Goal: Task Accomplishment & Management: Use online tool/utility

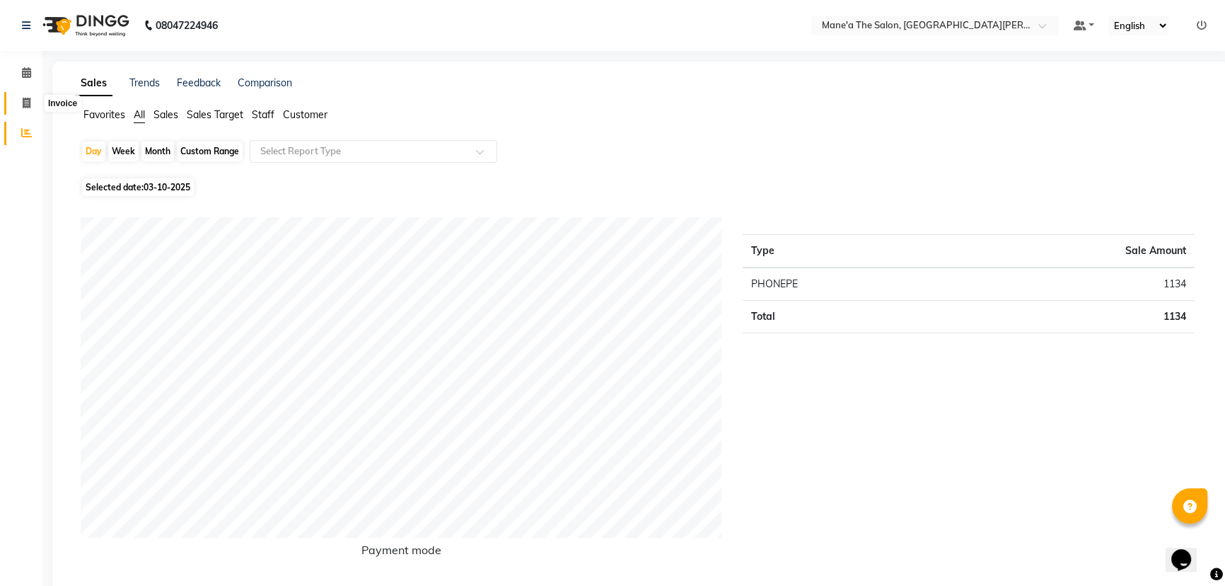
click at [17, 98] on span at bounding box center [26, 103] width 25 height 16
select select "7205"
select select "service"
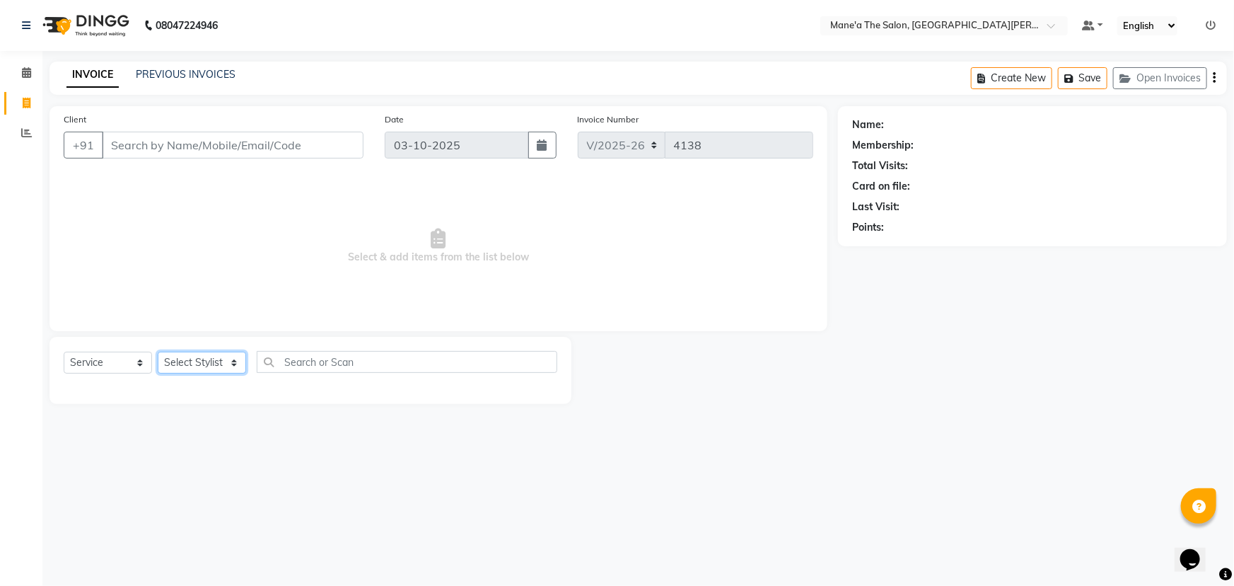
click at [223, 353] on select "Select Stylist Anil Faeam Junaid New Manager [PERSON_NAME] Owner Rani [PERSON_N…" at bounding box center [202, 363] width 88 height 22
select select "85411"
click at [158, 352] on select "Select Stylist Anil Faeam Junaid New Manager [PERSON_NAME] Owner Rani [PERSON_N…" at bounding box center [202, 363] width 88 height 22
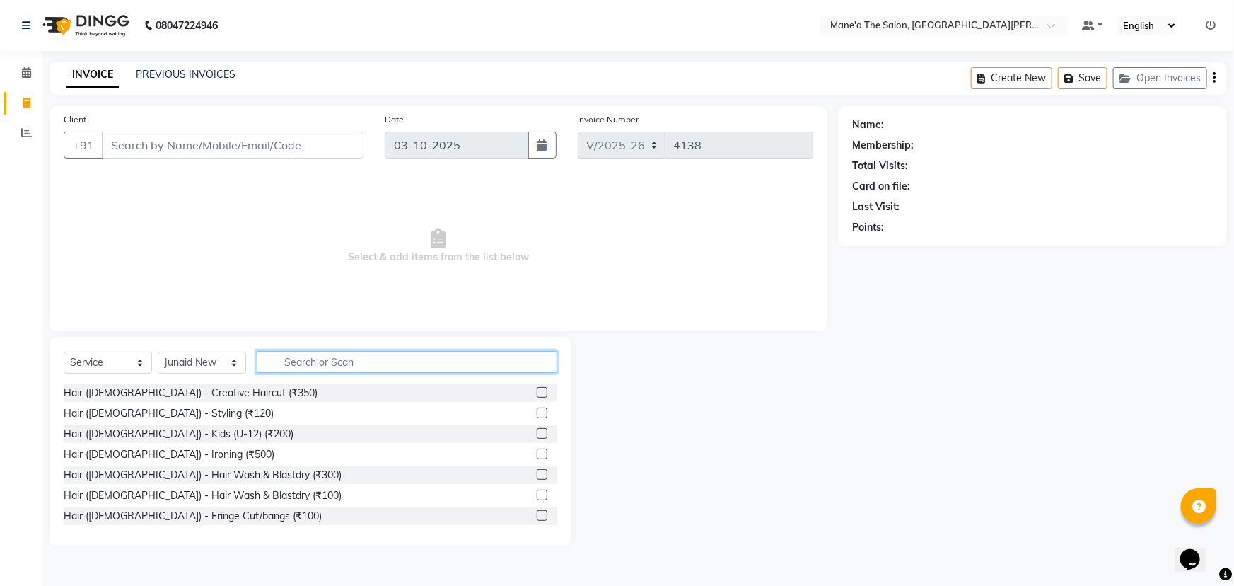
click at [315, 369] on input "text" at bounding box center [407, 362] width 301 height 22
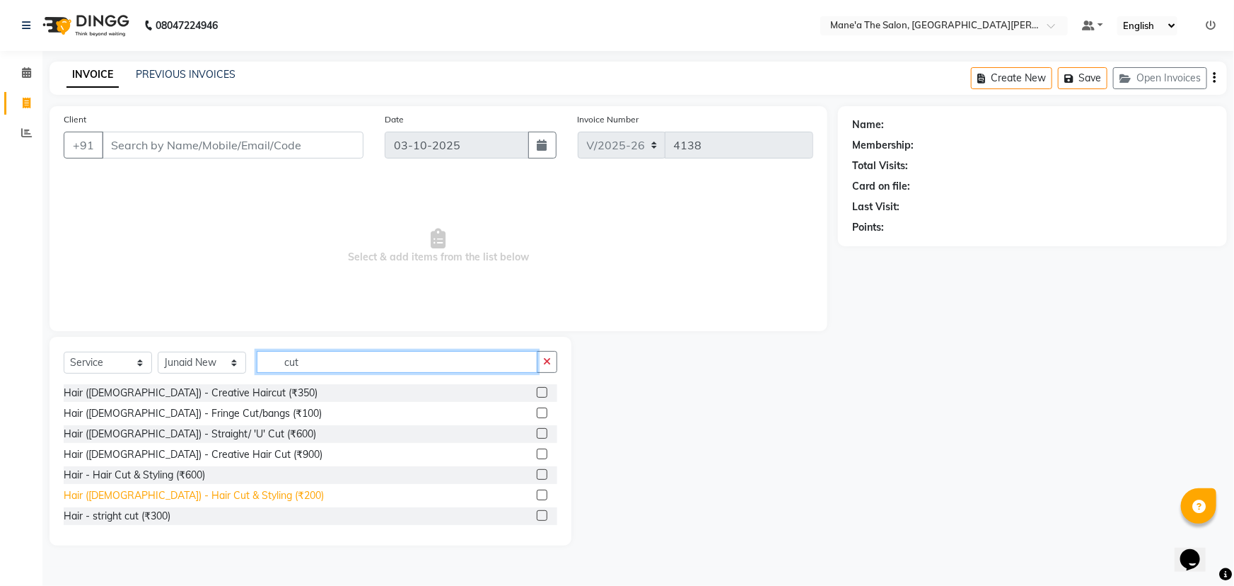
type input "cut"
click at [191, 492] on div "Hair ([DEMOGRAPHIC_DATA]) - Hair Cut & Styling (₹200)" at bounding box center [194, 495] width 260 height 15
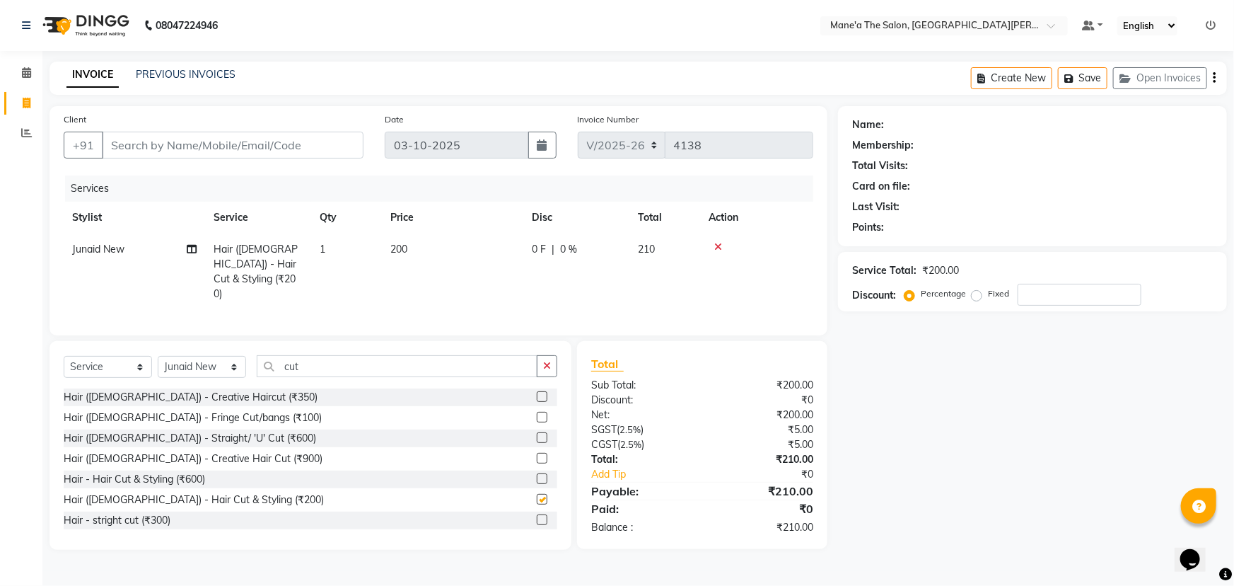
checkbox input "false"
click at [544, 361] on icon "button" at bounding box center [547, 366] width 8 height 10
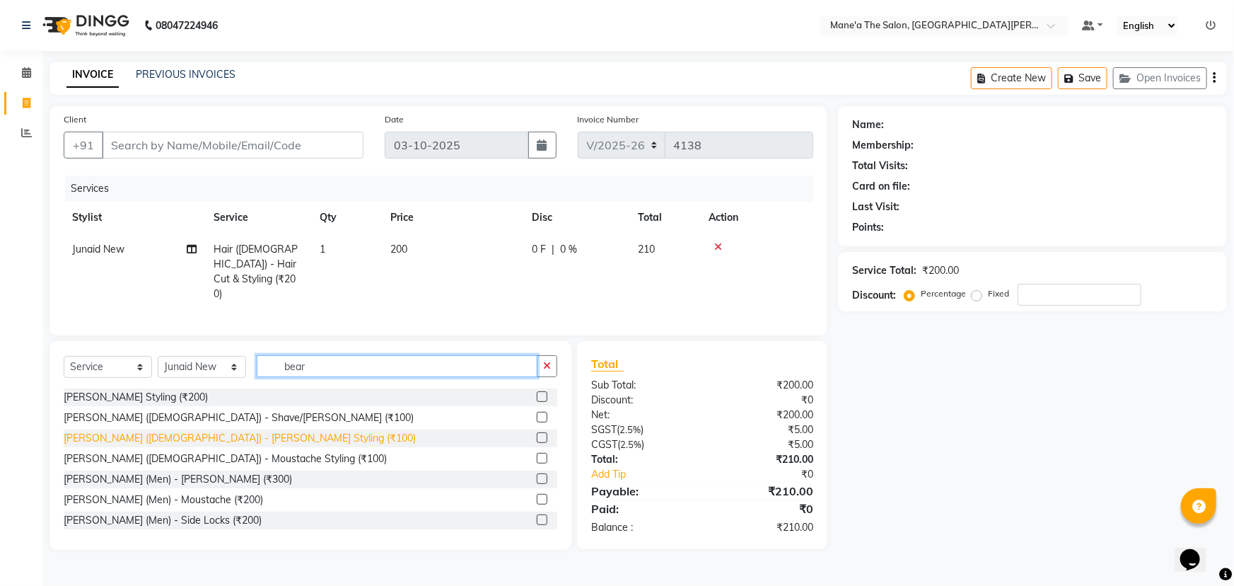
type input "bear"
click at [186, 431] on div "[PERSON_NAME] ([DEMOGRAPHIC_DATA]) - [PERSON_NAME] Styling (₹100)" at bounding box center [240, 438] width 352 height 15
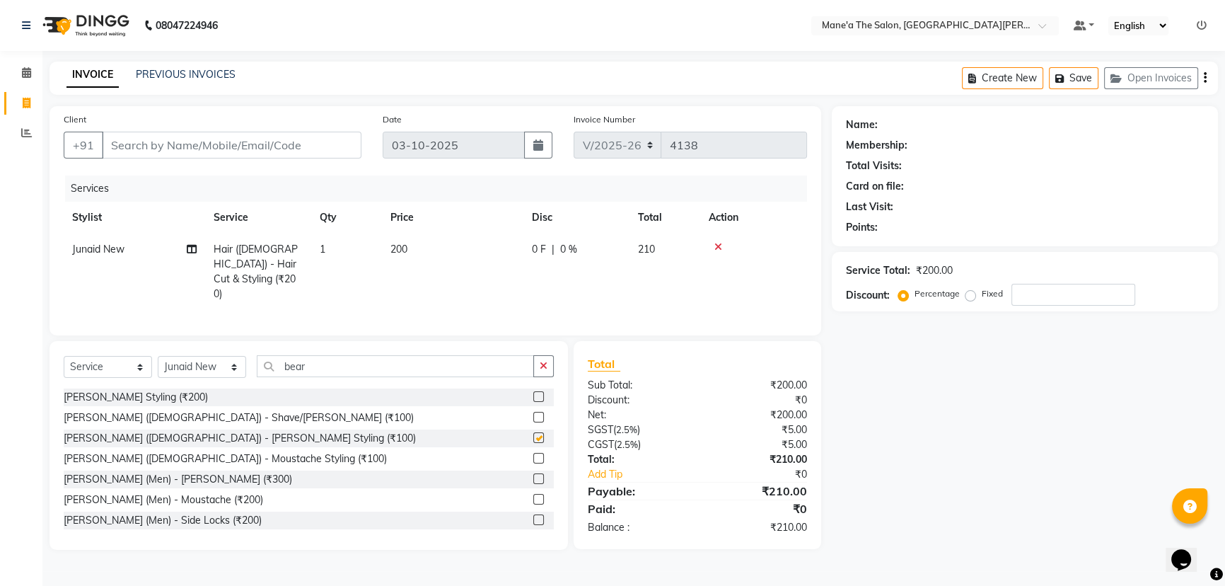
checkbox input "false"
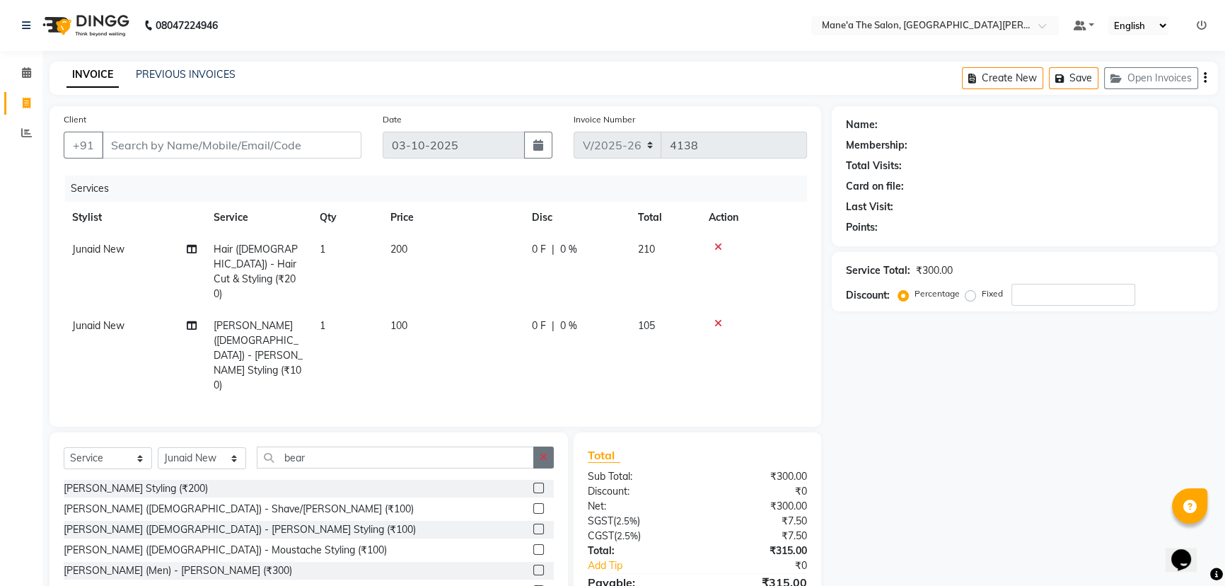
click at [545, 452] on icon "button" at bounding box center [544, 457] width 8 height 10
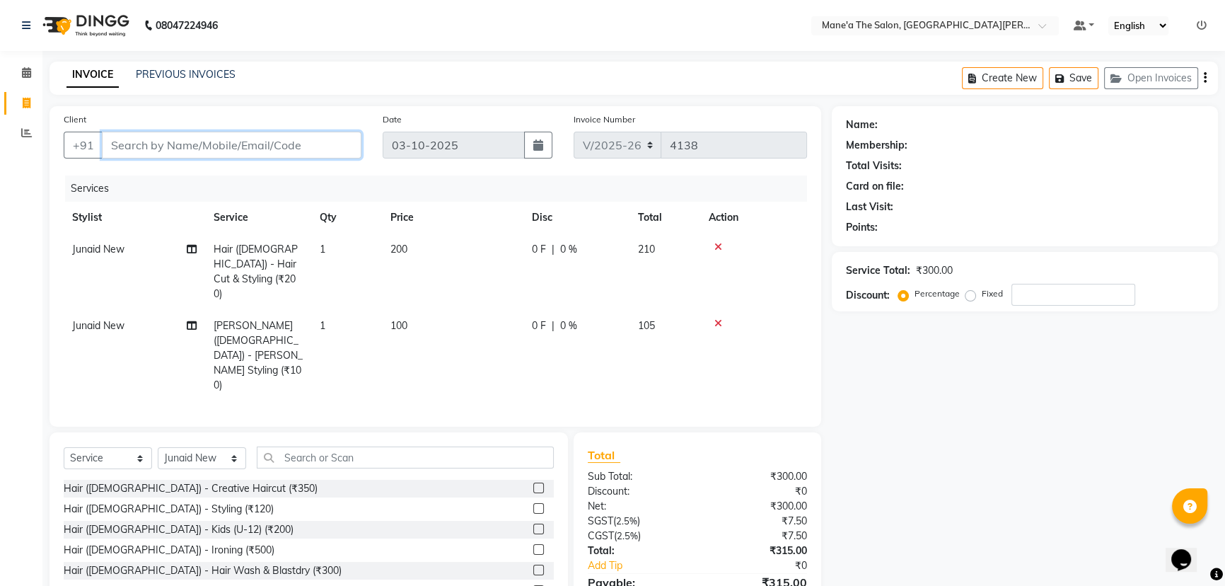
click at [301, 144] on input "Client" at bounding box center [232, 145] width 260 height 27
type input "8"
type input "0"
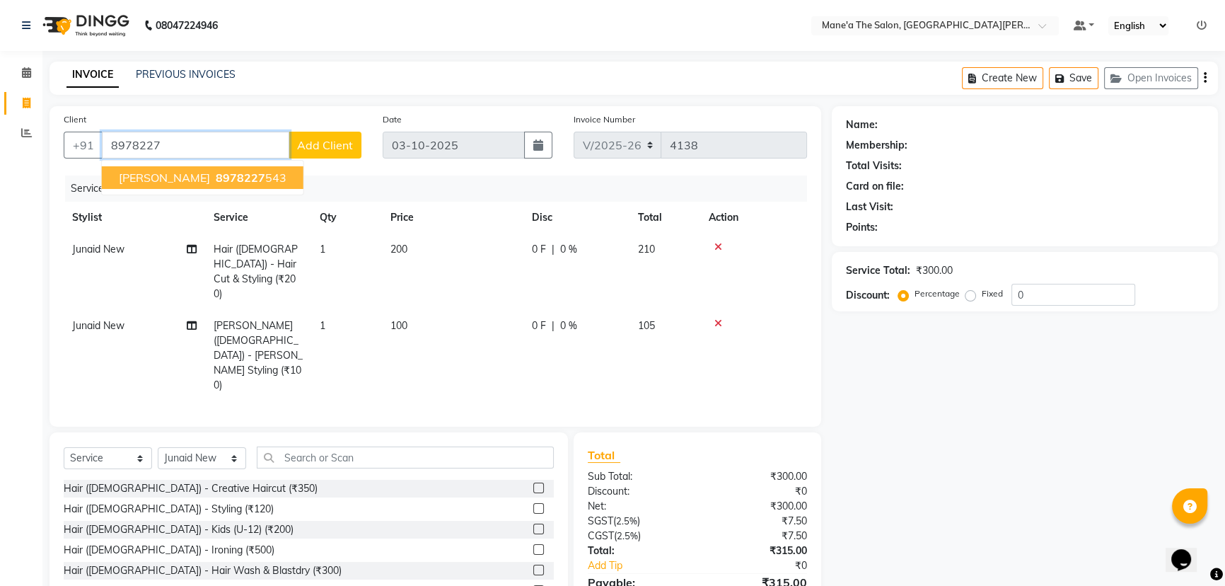
click at [241, 168] on button "[PERSON_NAME] 8978227 543" at bounding box center [203, 177] width 202 height 23
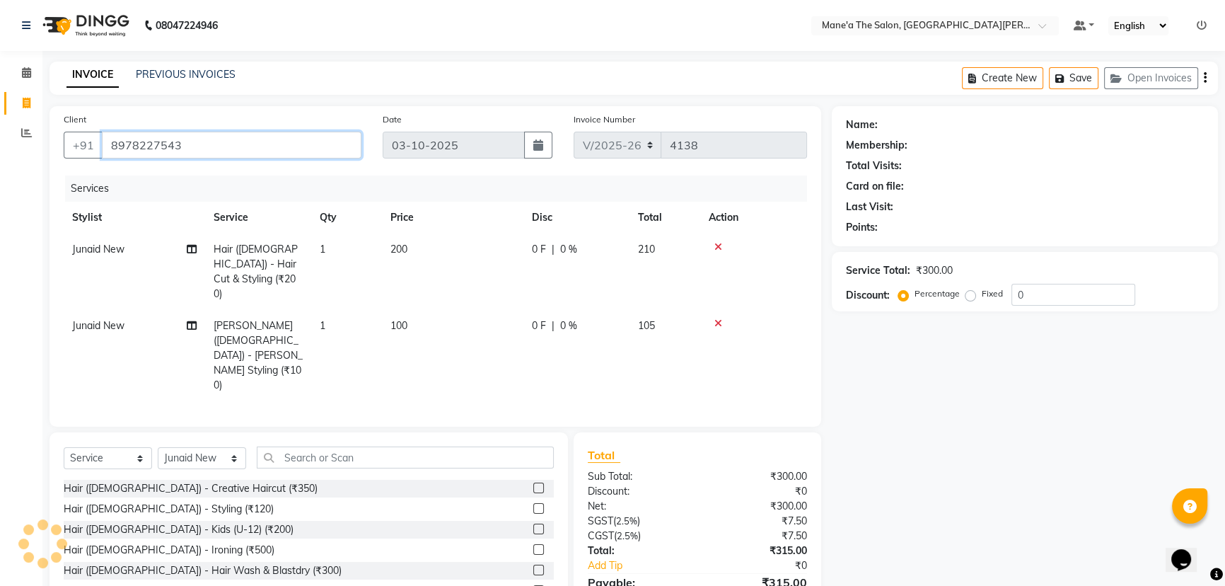
type input "8978227543"
select select "1: Object"
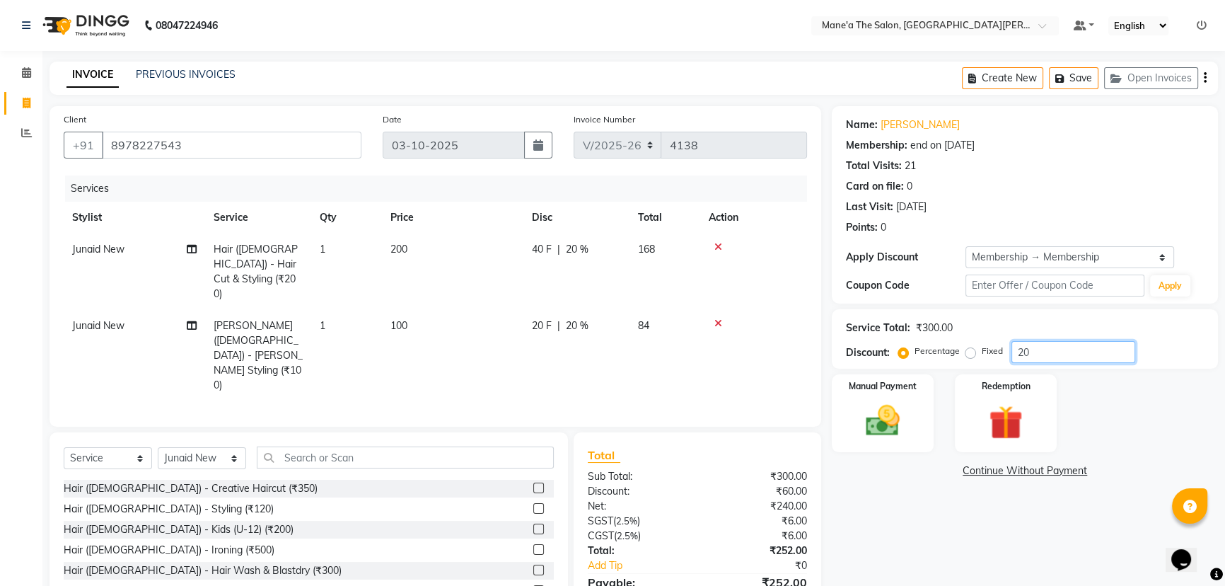
click at [1043, 346] on input "20" at bounding box center [1074, 352] width 124 height 22
type input "2"
type input "10"
click at [900, 422] on img at bounding box center [883, 420] width 57 height 40
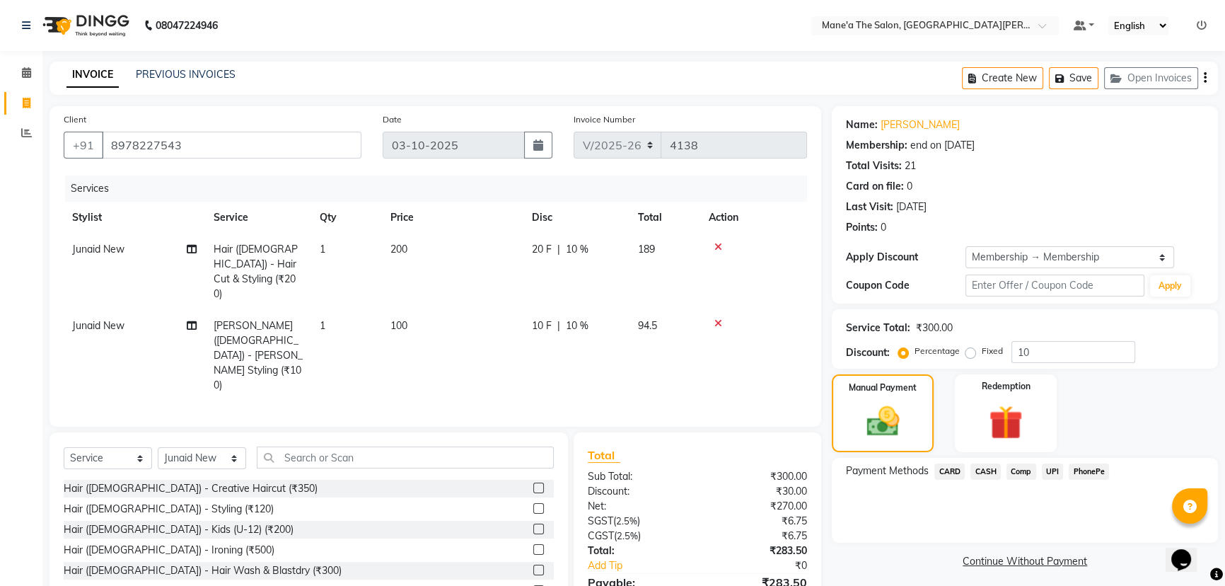
click at [1087, 466] on span "PhonePe" at bounding box center [1089, 471] width 40 height 16
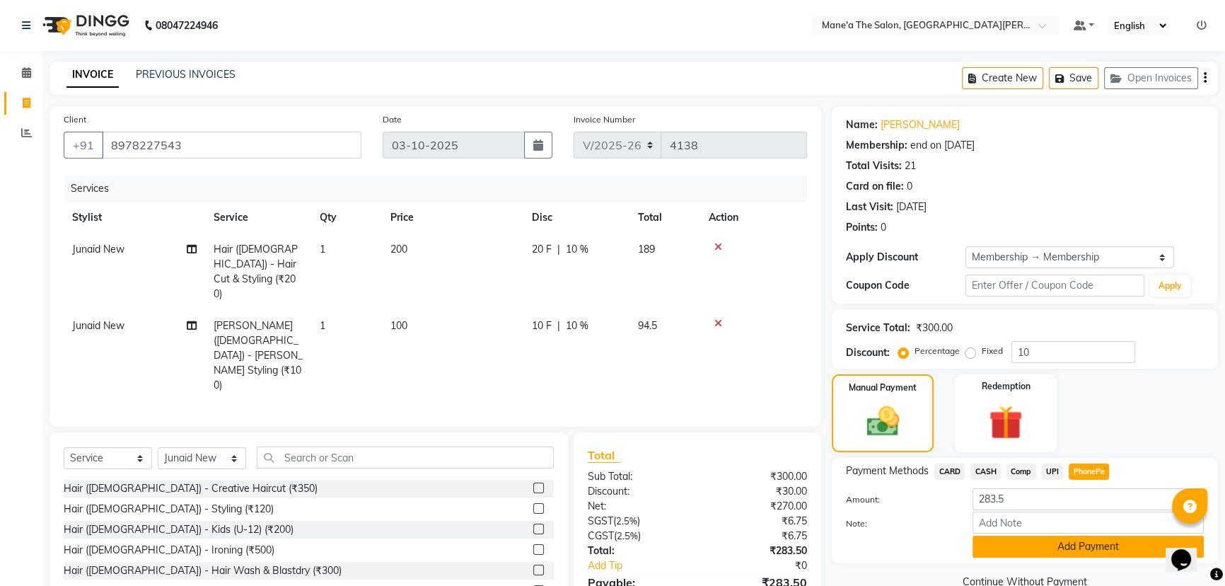
click at [1019, 535] on button "Add Payment" at bounding box center [1088, 546] width 231 height 22
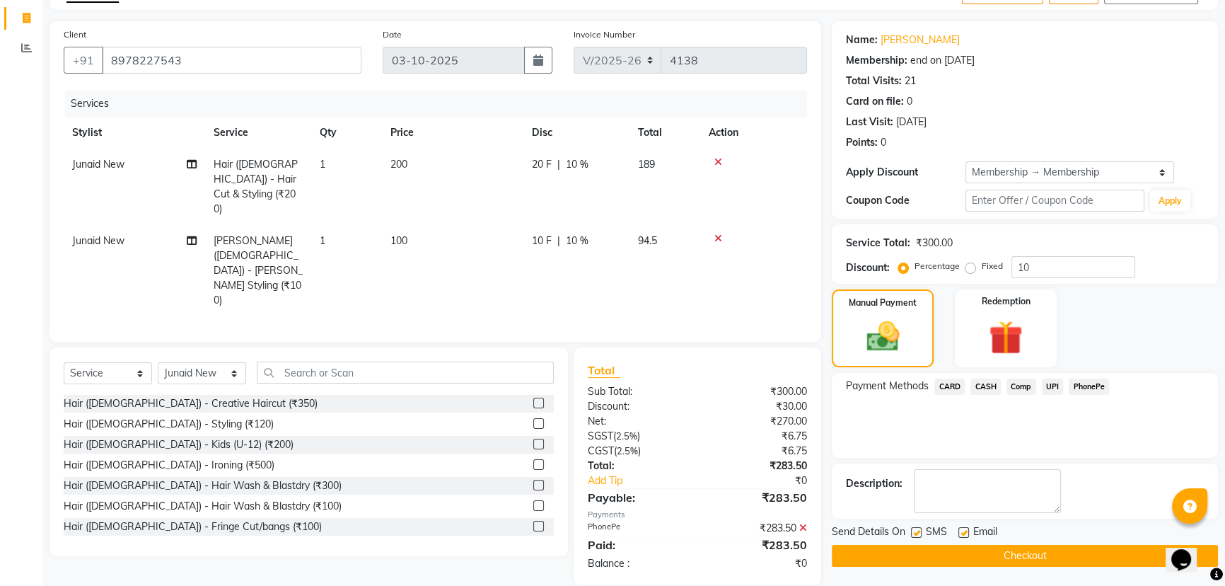
scroll to position [86, 0]
click at [1012, 545] on button "Checkout" at bounding box center [1025, 555] width 386 height 22
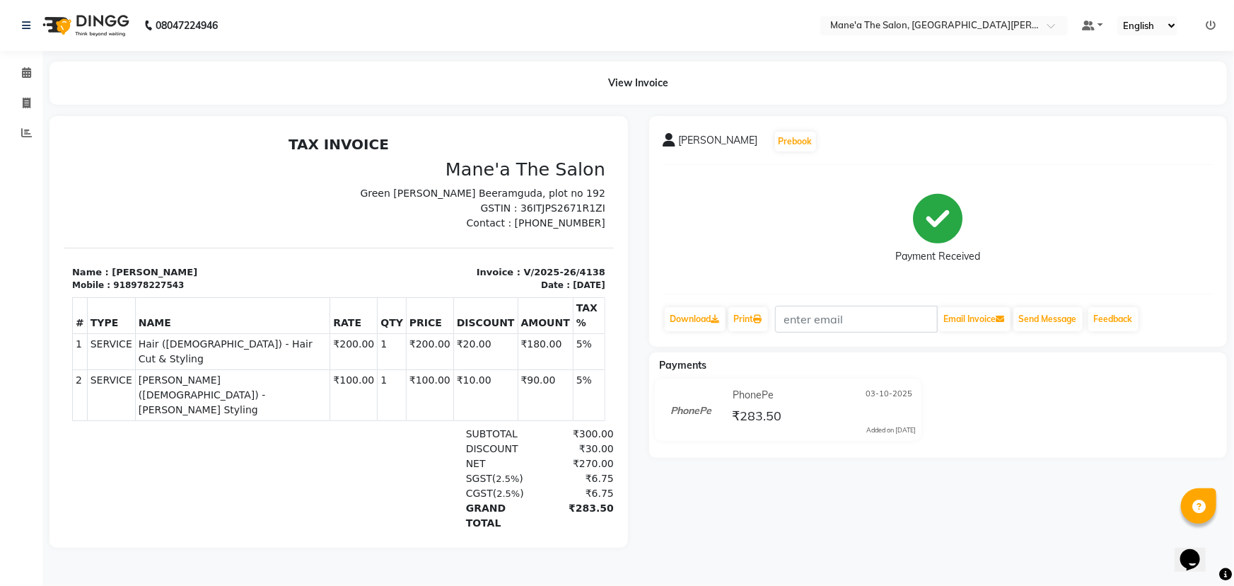
select select "7205"
select select "service"
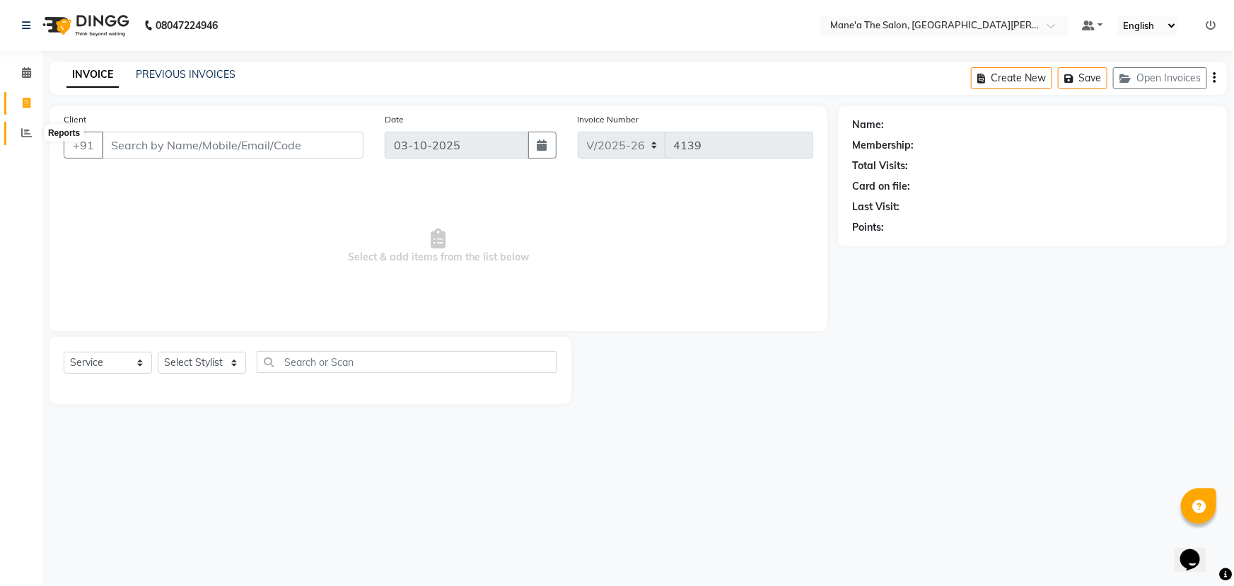
click at [25, 125] on span at bounding box center [26, 133] width 25 height 16
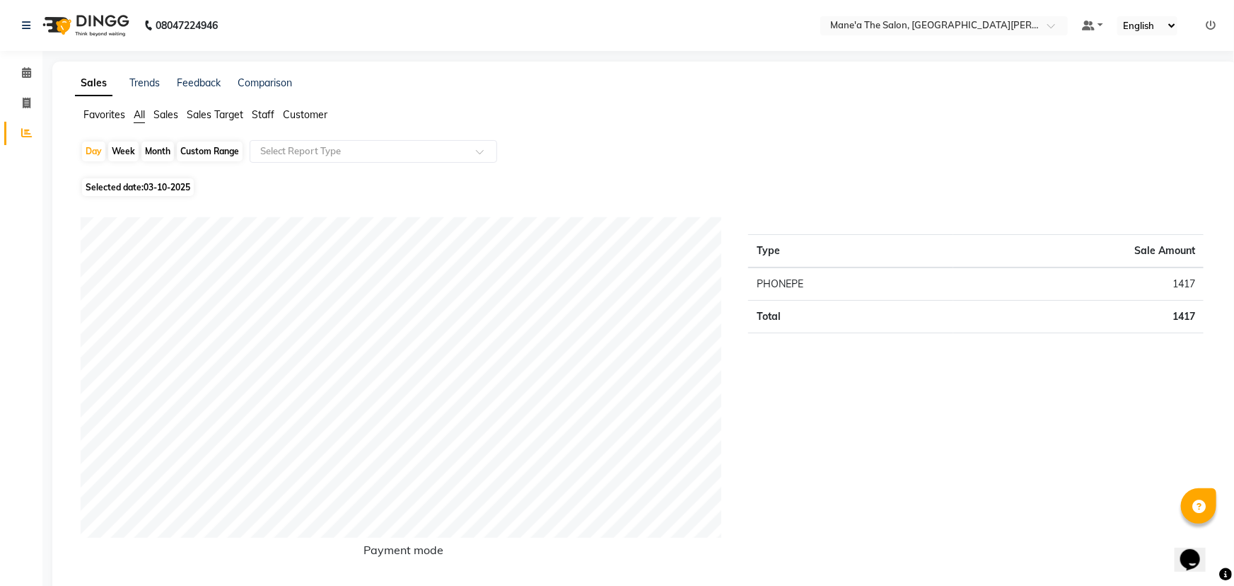
select select "7205"
select select "service"
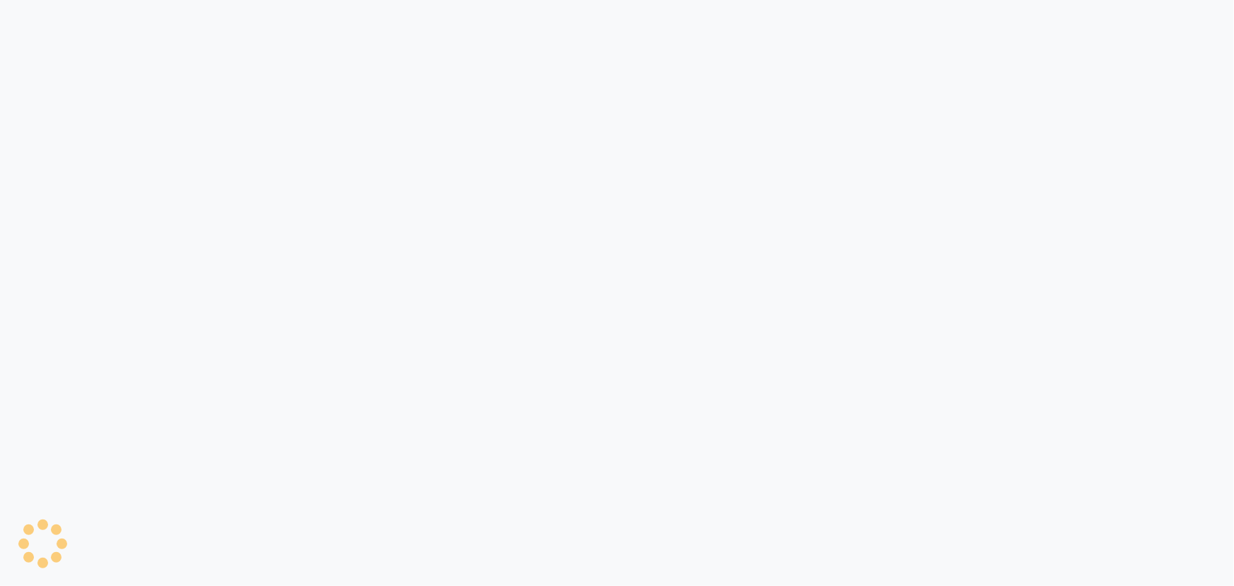
select select "service"
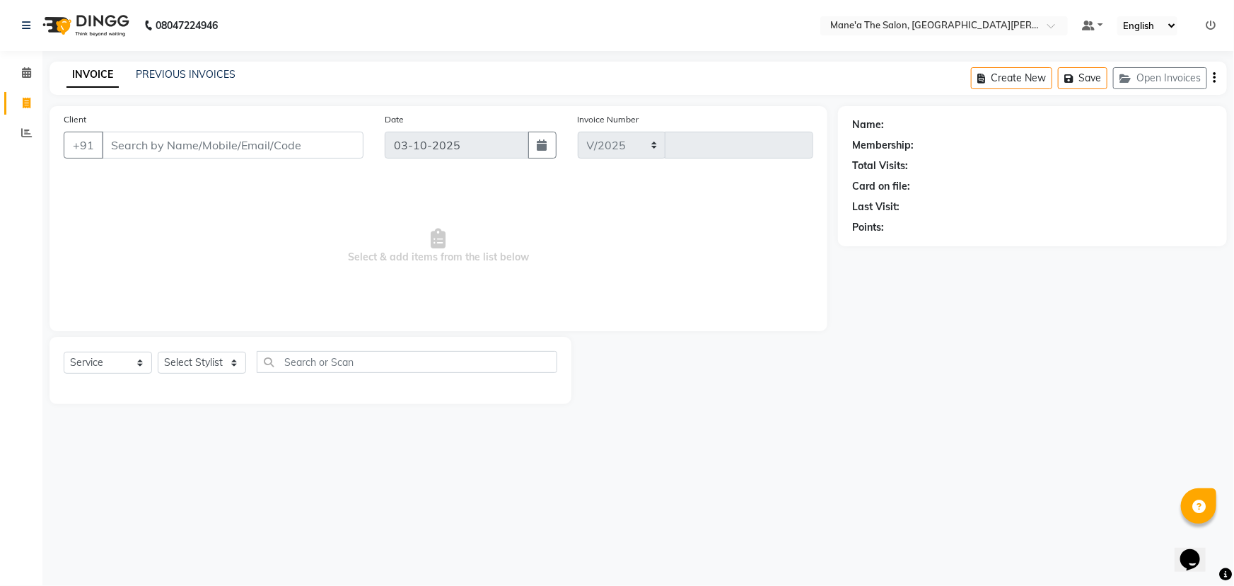
select select "7205"
type input "4139"
click at [201, 358] on select "Select Stylist Anil Faeam Junaid New Manager [PERSON_NAME] Owner Rani [PERSON_N…" at bounding box center [202, 363] width 88 height 22
select select "71351"
click at [158, 352] on select "Select Stylist Anil Faeam Junaid New Manager [PERSON_NAME] Owner Rani [PERSON_N…" at bounding box center [202, 363] width 88 height 22
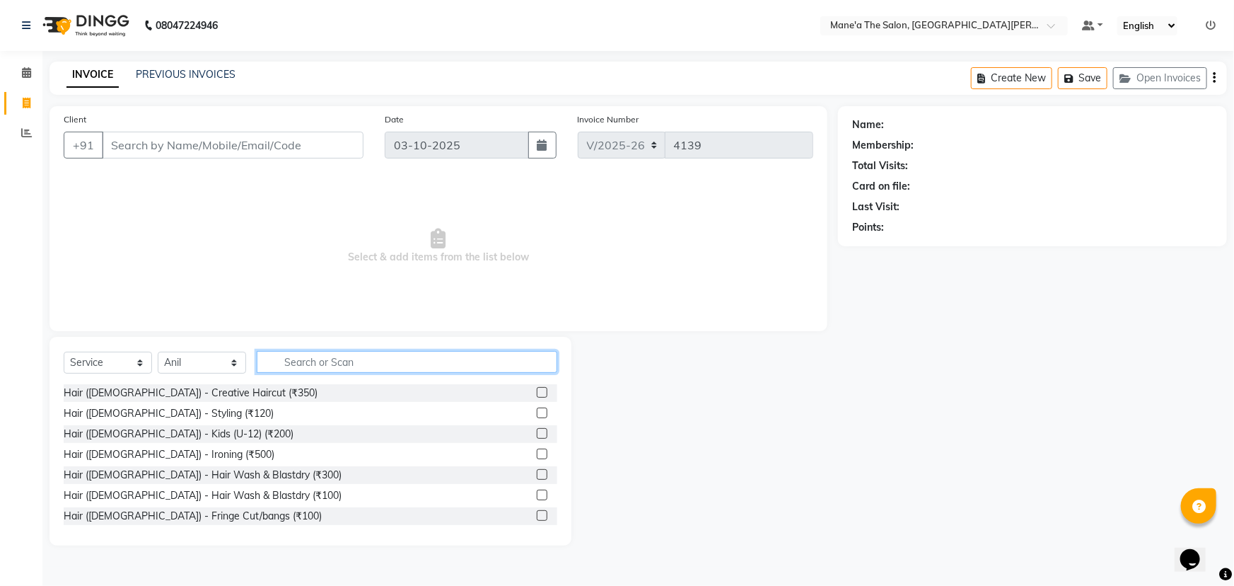
click at [294, 359] on input "text" at bounding box center [407, 362] width 301 height 22
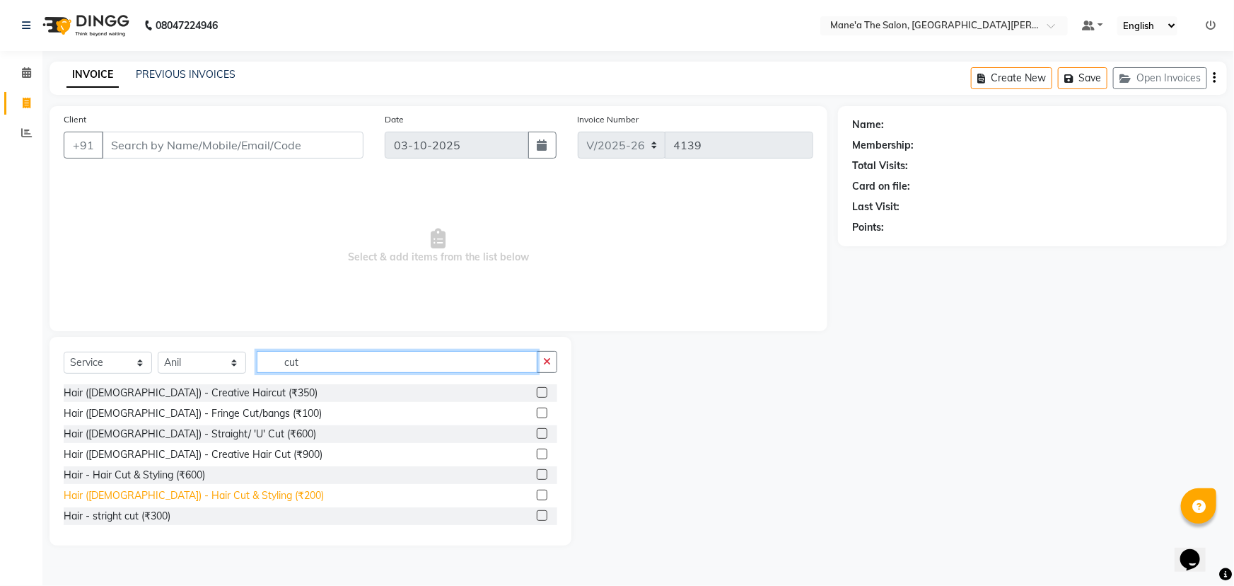
type input "cut"
click at [183, 501] on div "Hair ([DEMOGRAPHIC_DATA]) - Hair Cut & Styling (₹200)" at bounding box center [194, 495] width 260 height 15
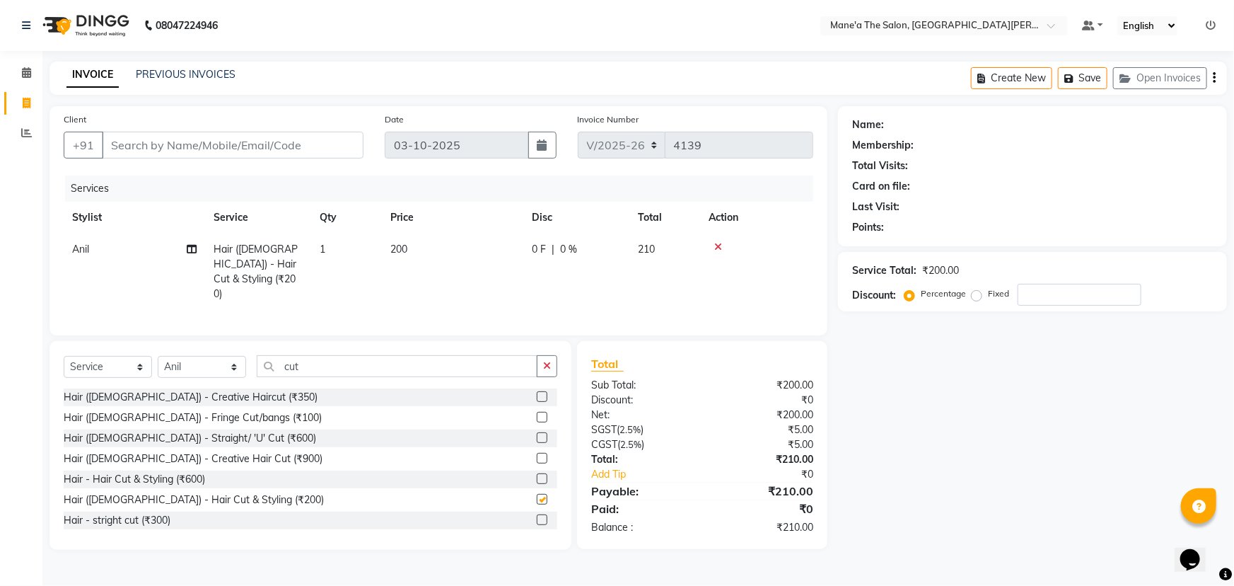
checkbox input "false"
click at [369, 355] on input "cut" at bounding box center [397, 366] width 281 height 22
type input "c"
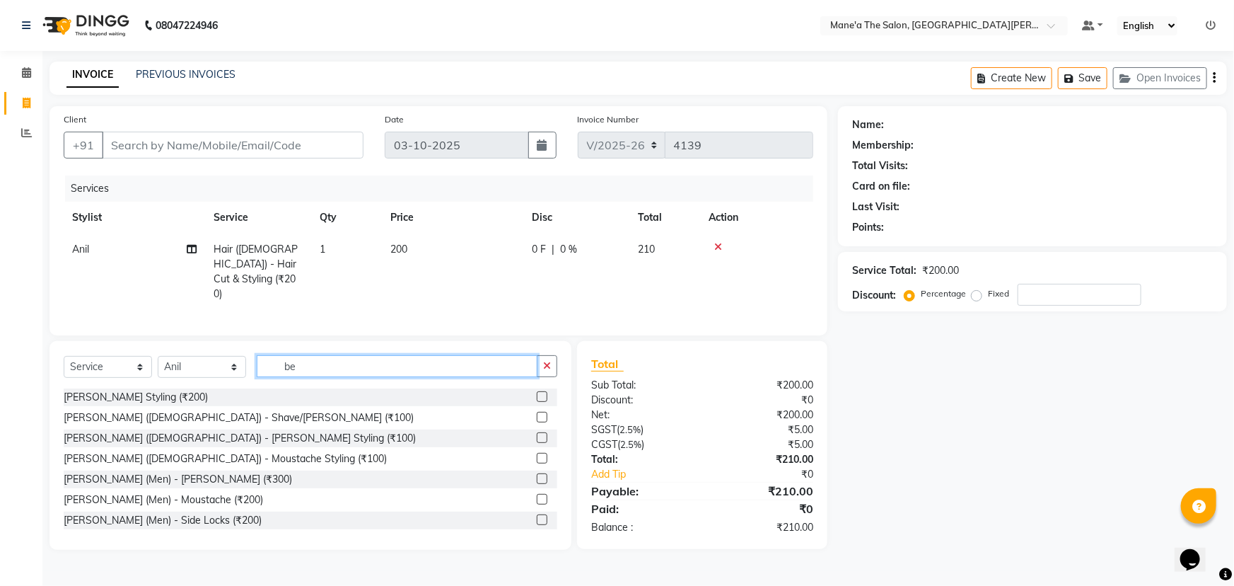
type input "be"
click at [190, 409] on div "[PERSON_NAME] ([DEMOGRAPHIC_DATA]) - Shave/[PERSON_NAME] (₹100)" at bounding box center [311, 418] width 494 height 18
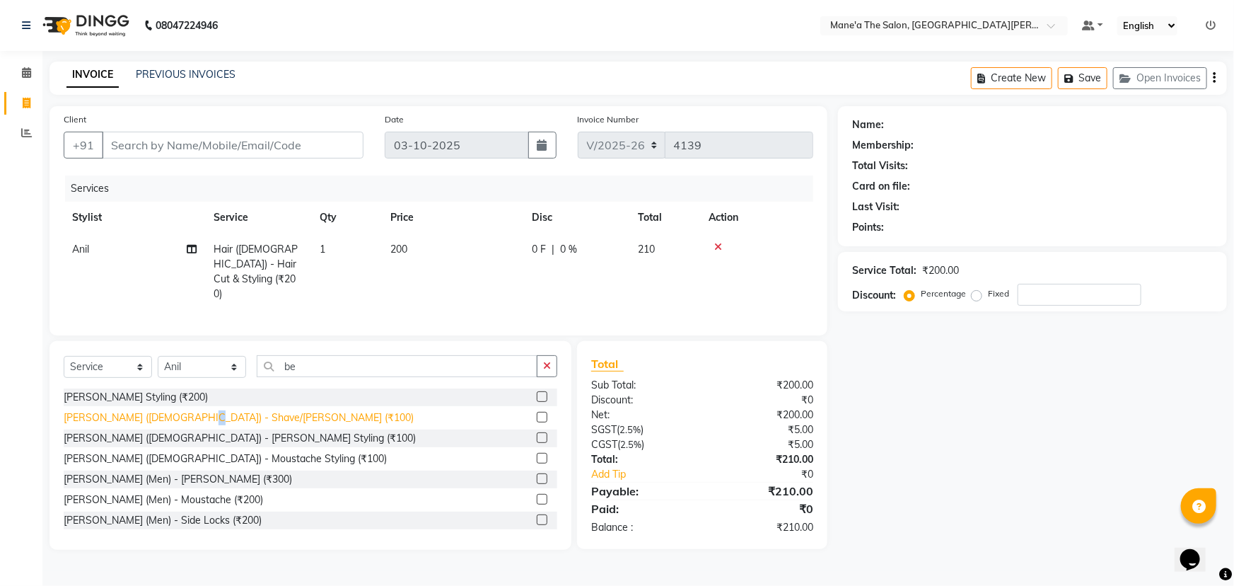
click at [191, 410] on div "[PERSON_NAME] ([DEMOGRAPHIC_DATA]) - Shave/[PERSON_NAME] (₹100)" at bounding box center [239, 417] width 350 height 15
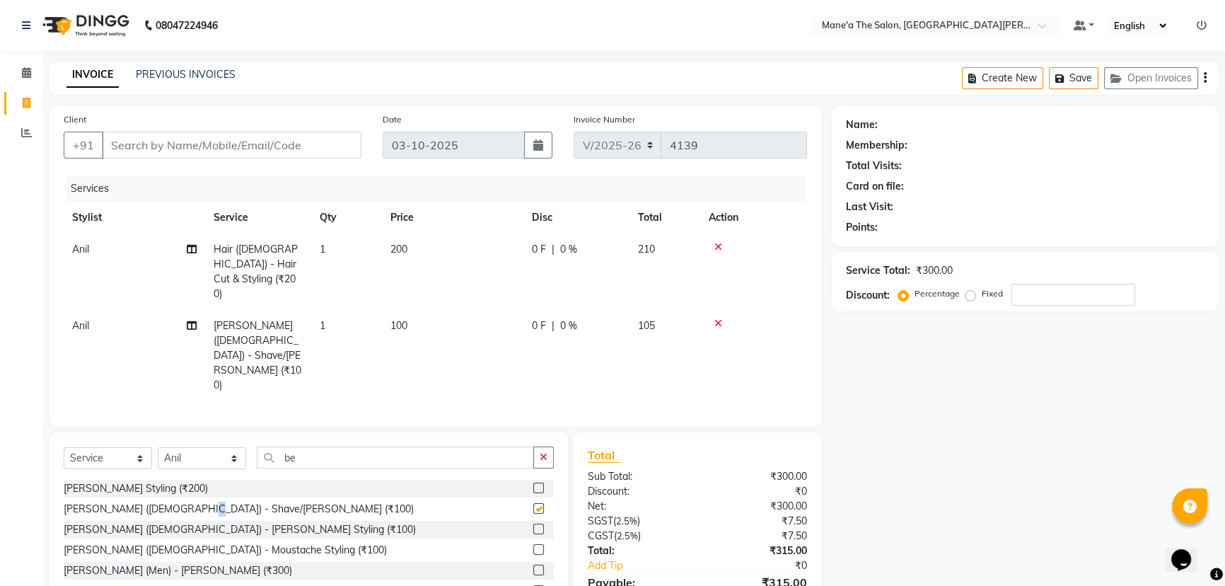
checkbox input "false"
click at [226, 144] on input "Client" at bounding box center [232, 145] width 260 height 27
type input "6"
type input "0"
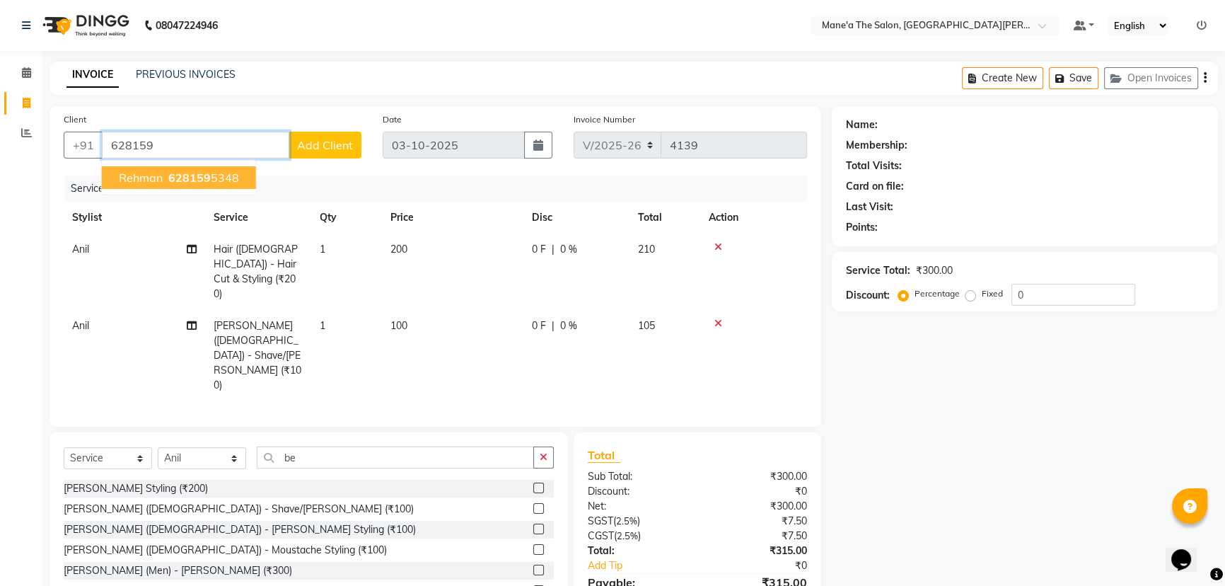
click at [213, 177] on ngb-highlight "628159 5348" at bounding box center [203, 177] width 74 height 14
type input "6281595348"
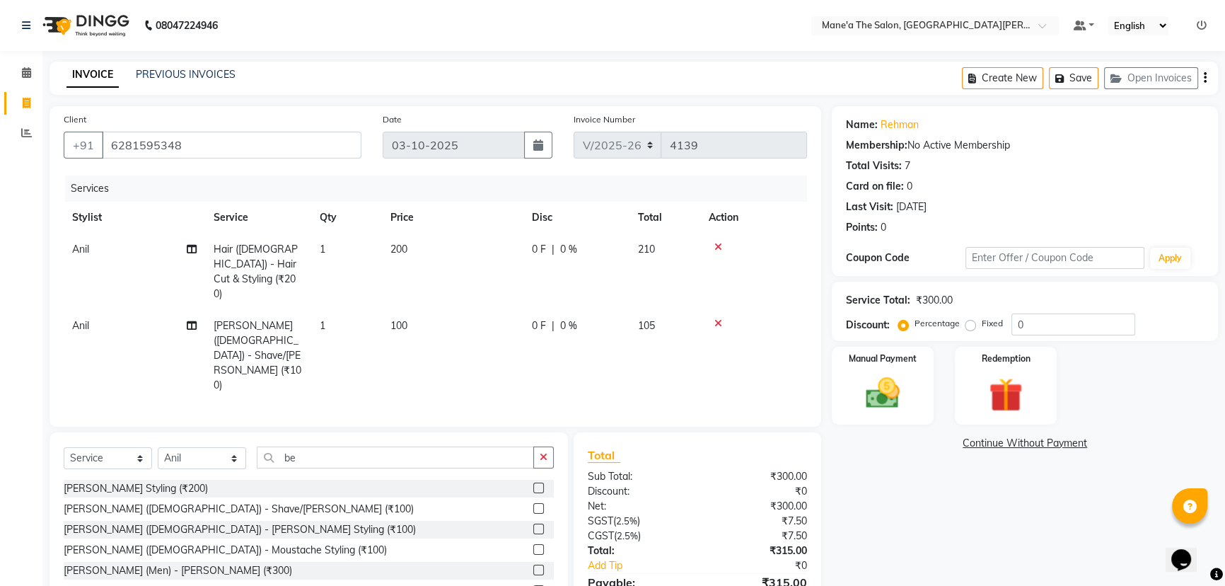
scroll to position [12, 0]
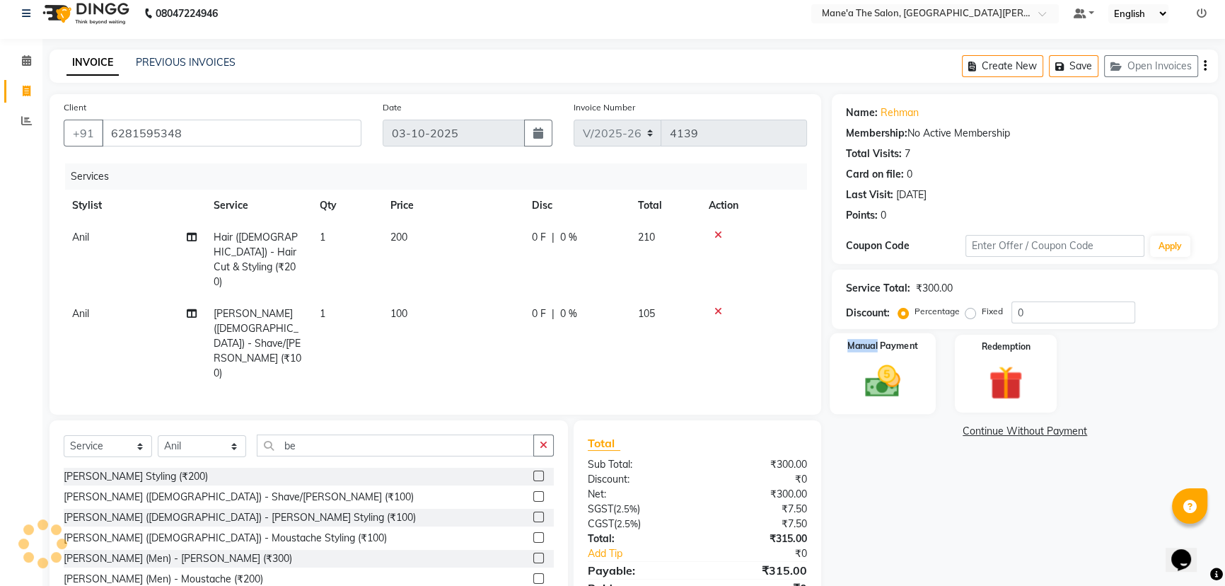
click at [878, 356] on div "Manual Payment" at bounding box center [883, 373] width 106 height 81
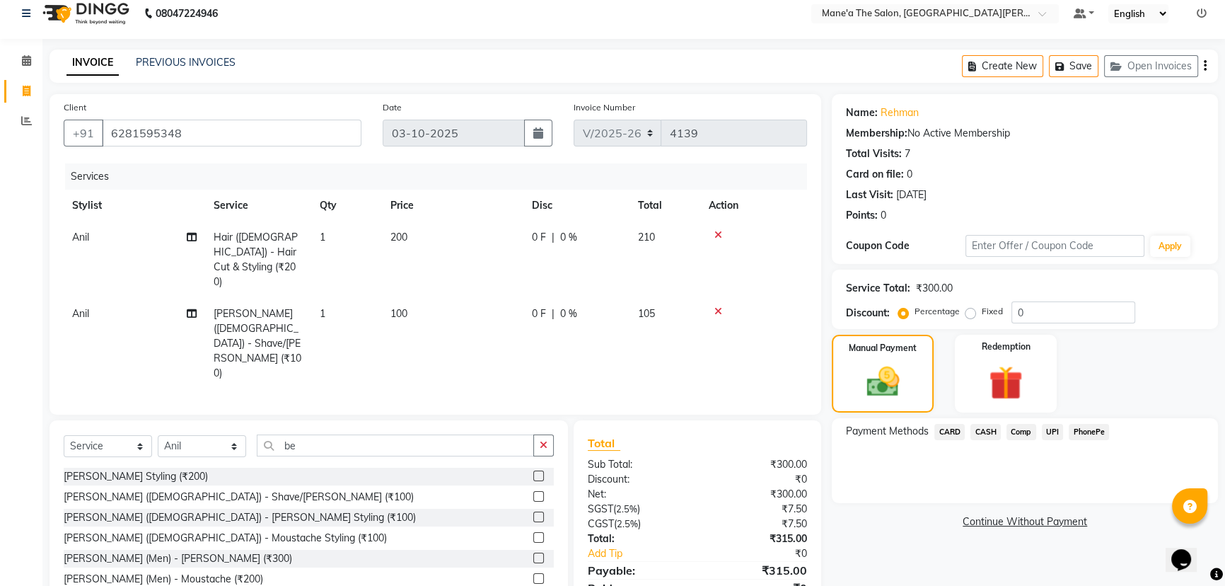
click at [980, 433] on span "CASH" at bounding box center [986, 432] width 30 height 16
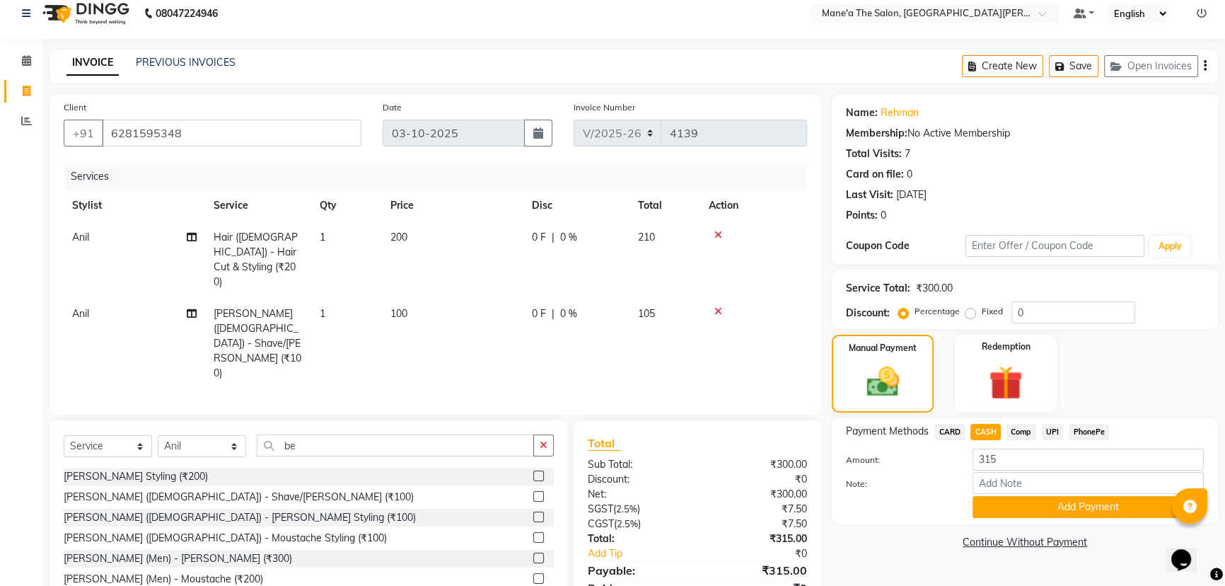
click at [1009, 506] on button "Add Payment" at bounding box center [1088, 507] width 231 height 22
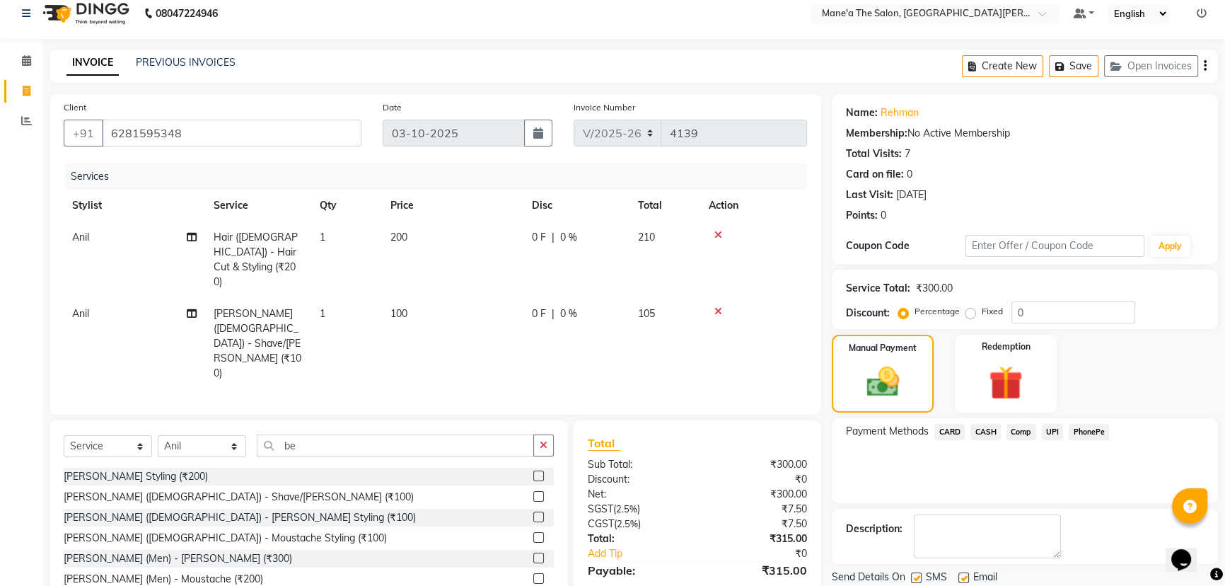
scroll to position [62, 0]
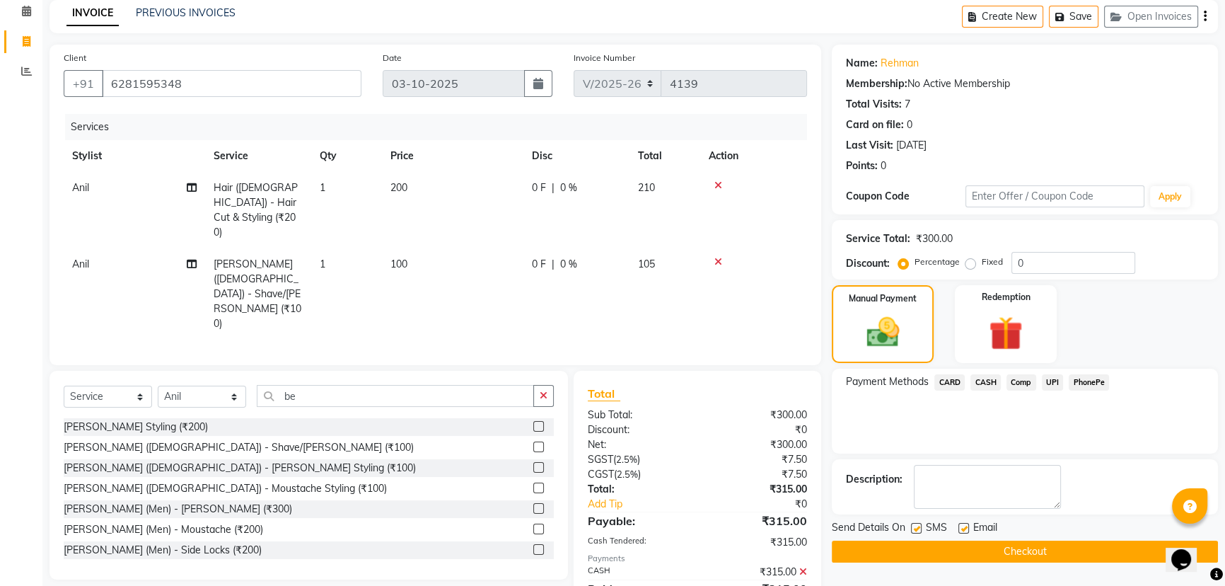
click at [1006, 543] on button "Checkout" at bounding box center [1025, 551] width 386 height 22
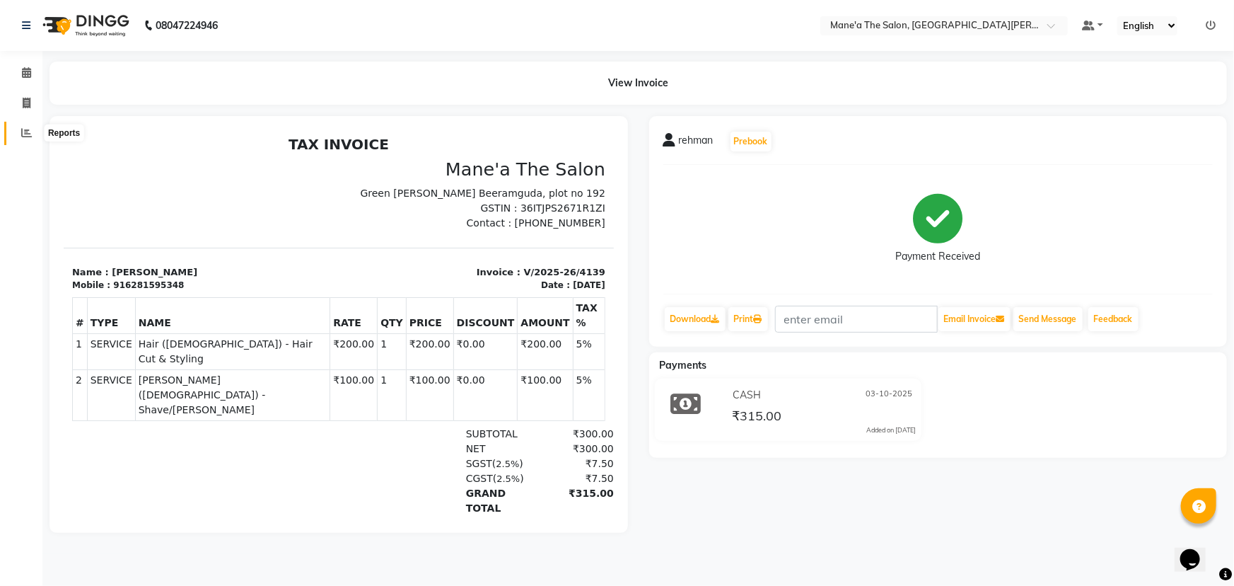
click at [28, 129] on icon at bounding box center [26, 132] width 11 height 11
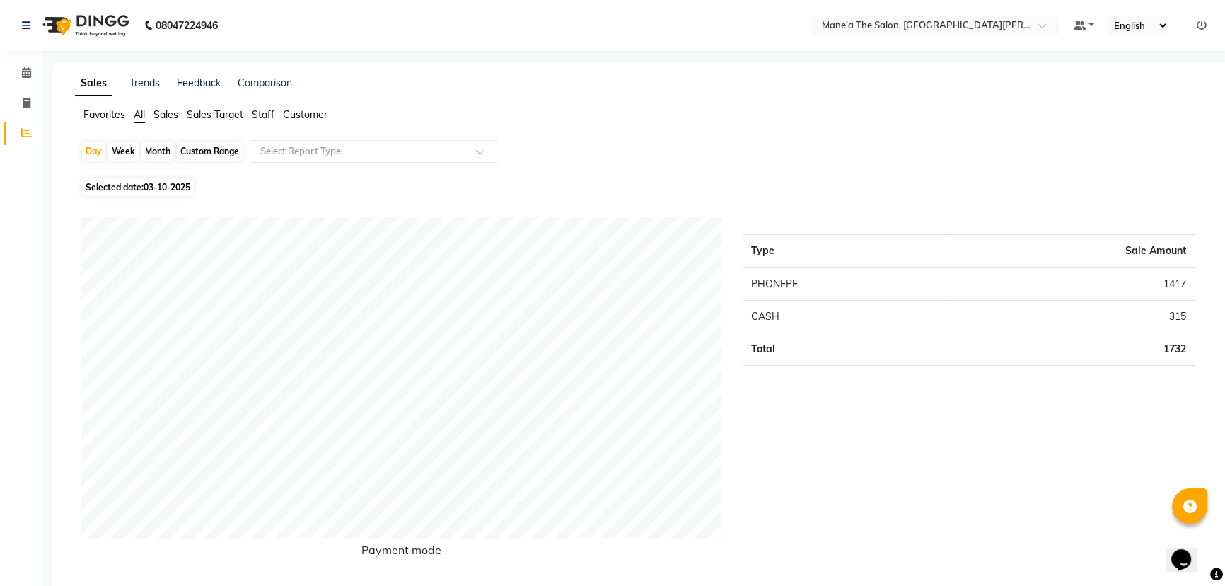
click at [157, 150] on div "Month" at bounding box center [157, 151] width 33 height 20
select select "10"
select select "2025"
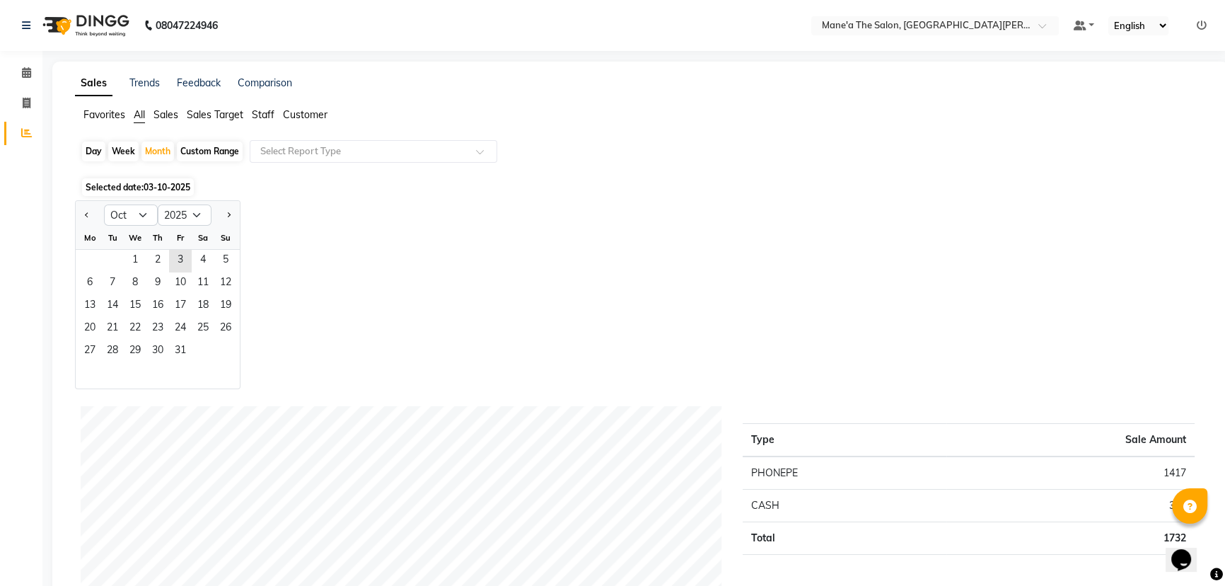
click at [168, 248] on div "Th" at bounding box center [157, 237] width 23 height 23
click at [169, 280] on span "10" at bounding box center [180, 283] width 23 height 23
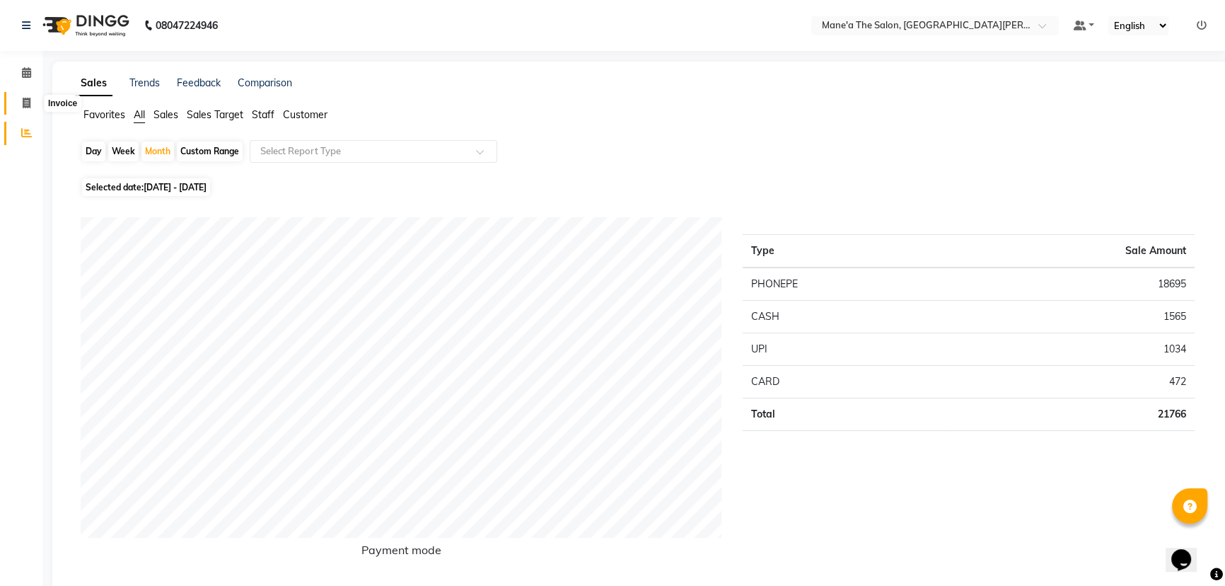
click at [24, 99] on icon at bounding box center [27, 103] width 8 height 11
select select "service"
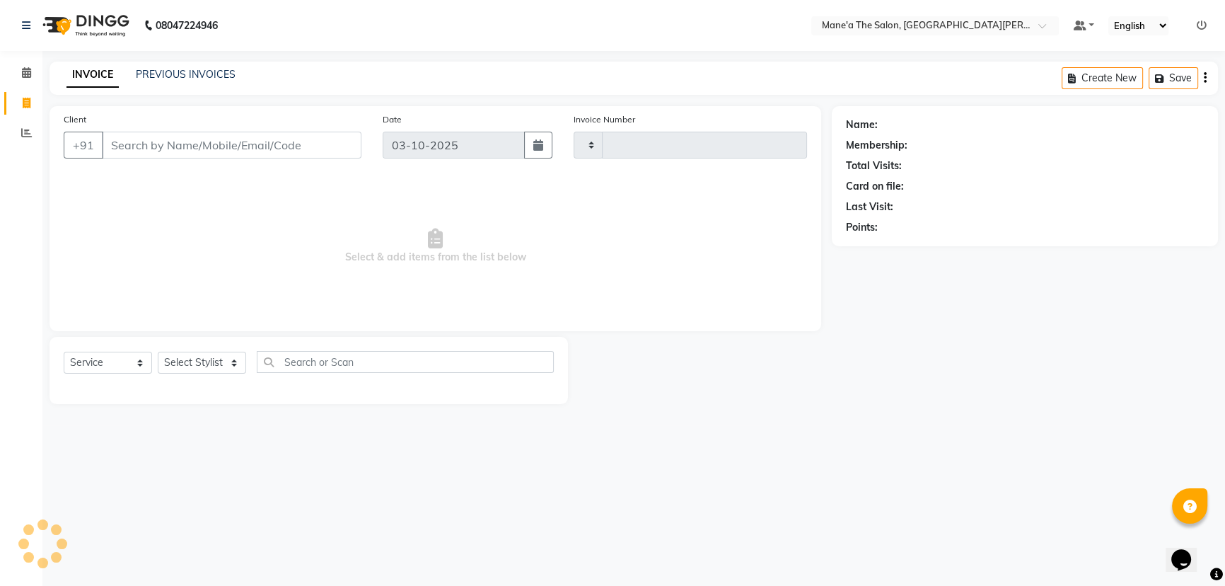
type input "4140"
select select "7205"
click at [25, 66] on span at bounding box center [26, 73] width 25 height 16
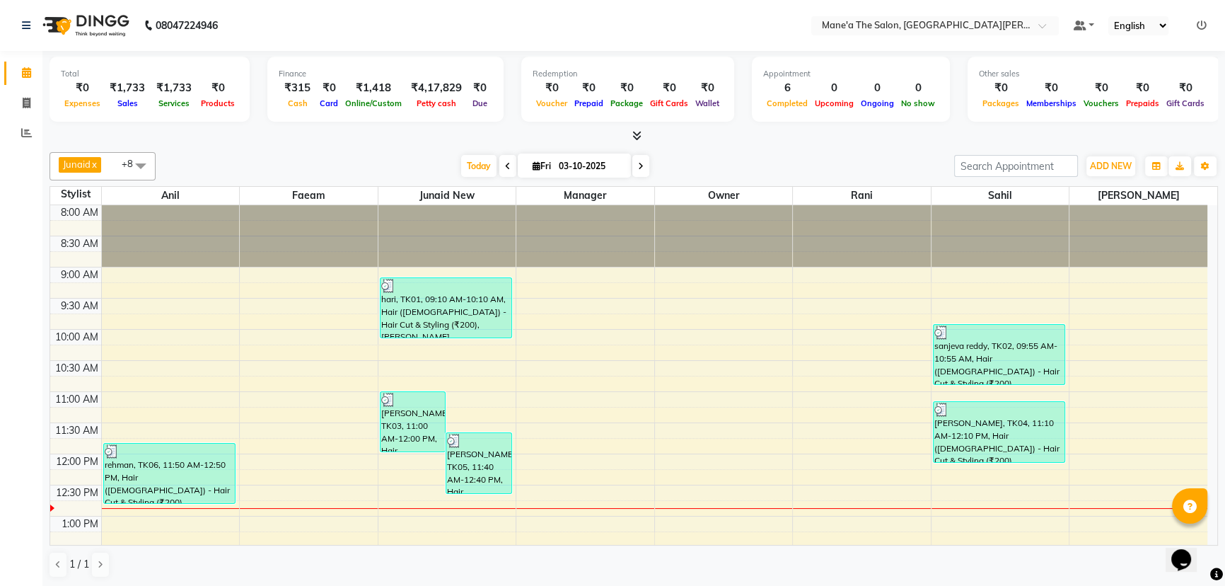
click at [136, 163] on span at bounding box center [141, 165] width 28 height 27
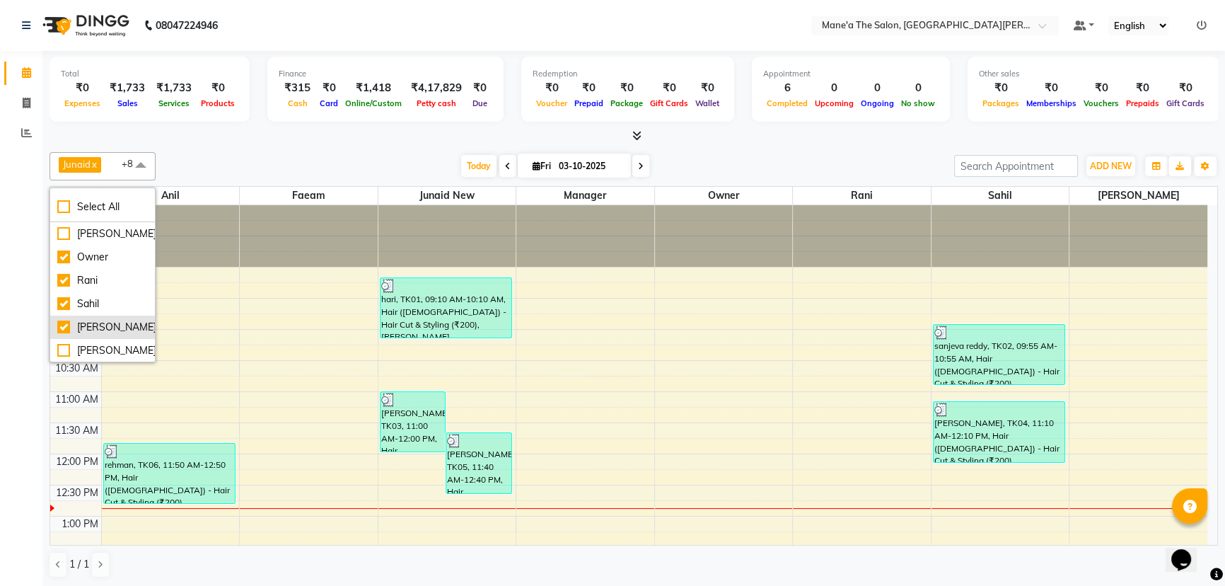
click at [62, 322] on div "[PERSON_NAME]" at bounding box center [102, 327] width 91 height 15
checkbox input "false"
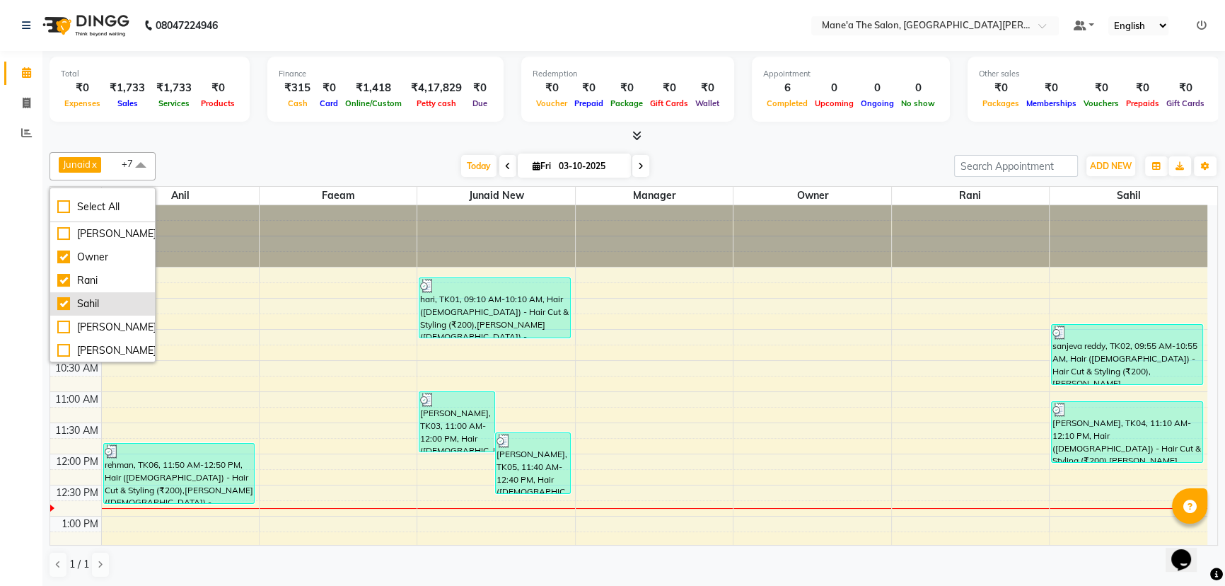
scroll to position [29, 0]
click at [64, 318] on div "Owner" at bounding box center [102, 321] width 91 height 15
checkbox input "false"
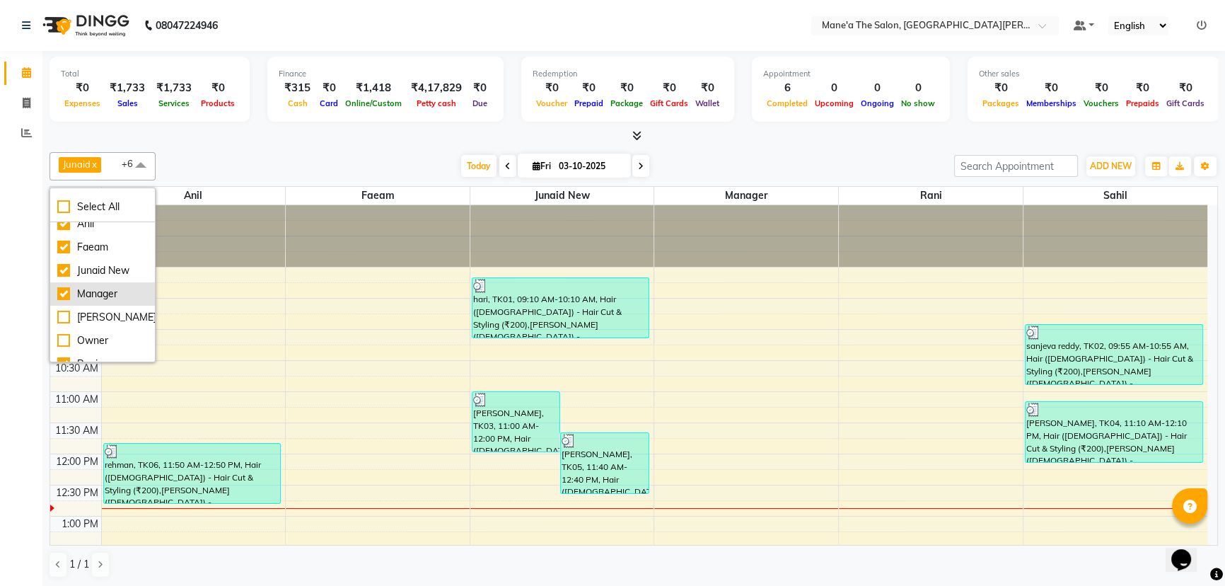
scroll to position [0, 0]
click at [166, 137] on div at bounding box center [634, 136] width 1169 height 15
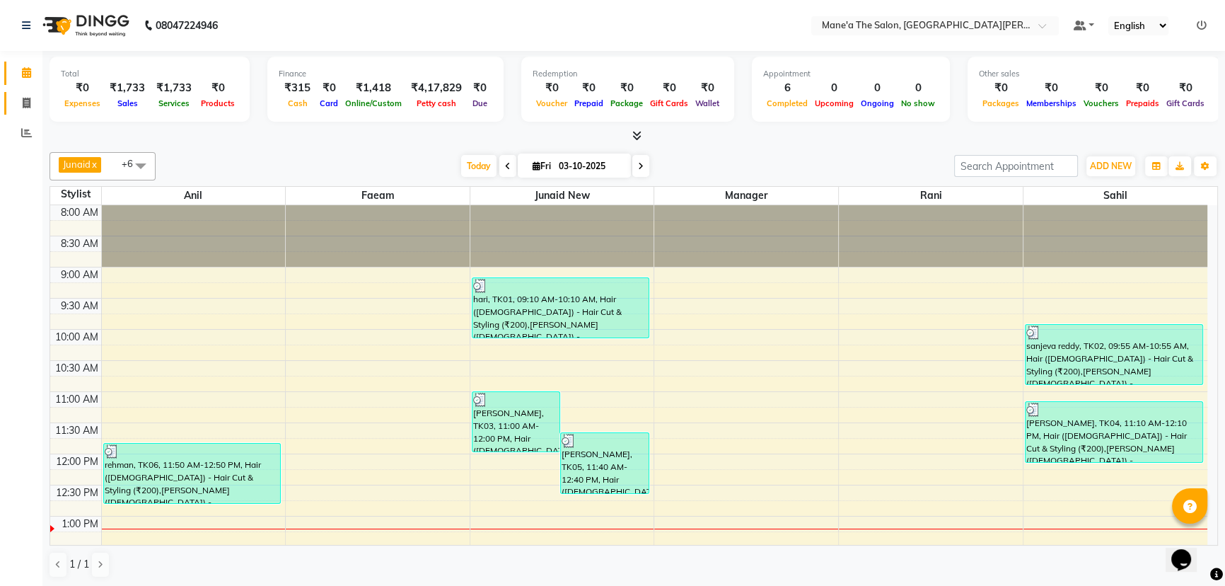
click at [28, 92] on link "Invoice" at bounding box center [21, 103] width 34 height 23
select select "service"
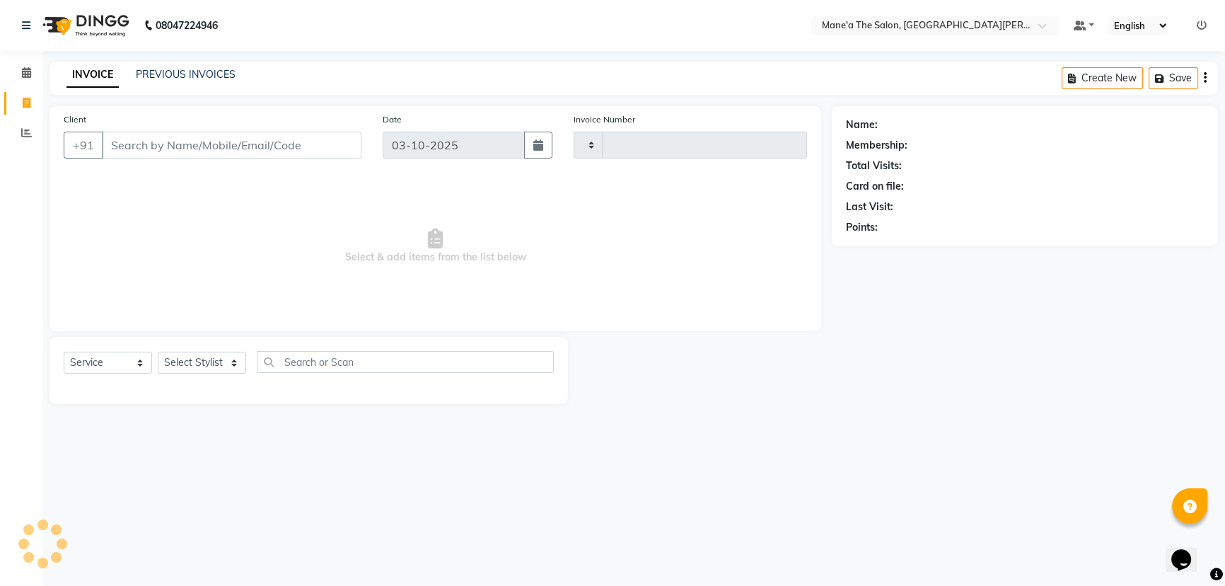
type input "4140"
select select "7205"
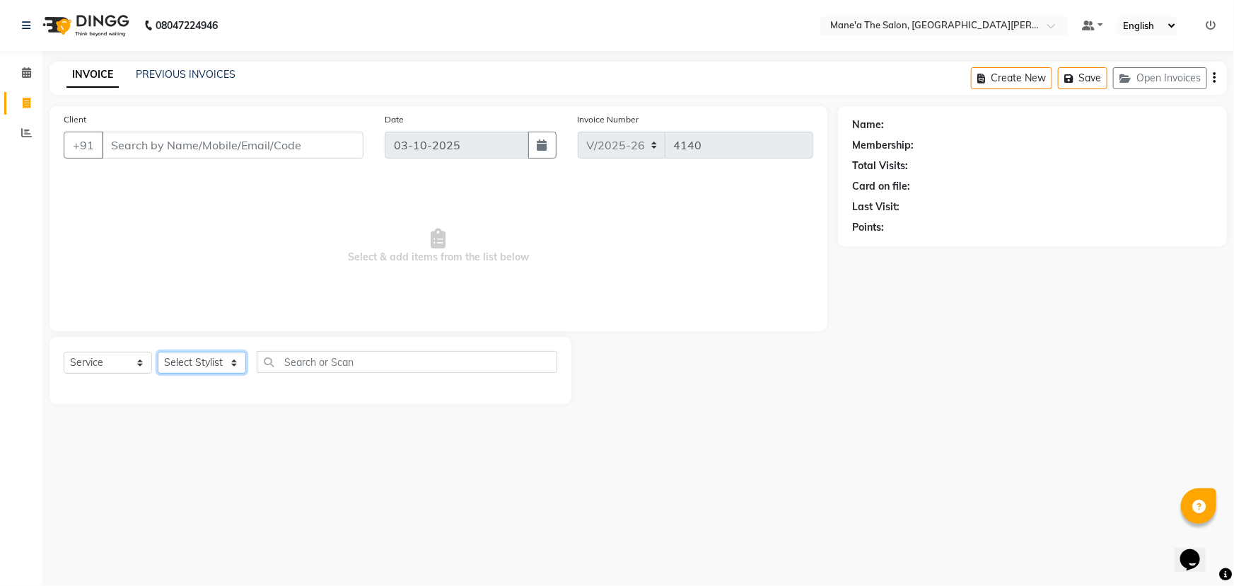
drag, startPoint x: 202, startPoint y: 363, endPoint x: 202, endPoint y: 371, distance: 8.5
click at [202, 363] on select "Select Stylist Anil Faeam Junaid New Manager [PERSON_NAME] Owner Rani [PERSON_N…" at bounding box center [202, 363] width 88 height 22
select select "87897"
click at [158, 352] on select "Select Stylist Anil Faeam Junaid New Manager [PERSON_NAME] Owner Rani [PERSON_N…" at bounding box center [202, 363] width 88 height 22
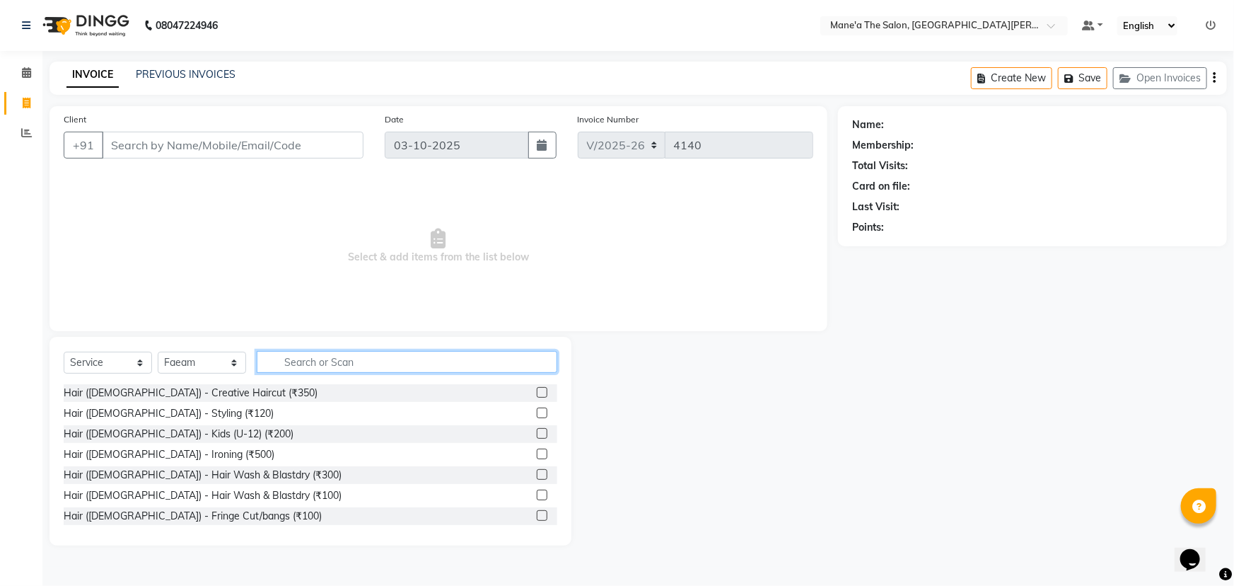
click at [257, 356] on input "text" at bounding box center [407, 362] width 301 height 22
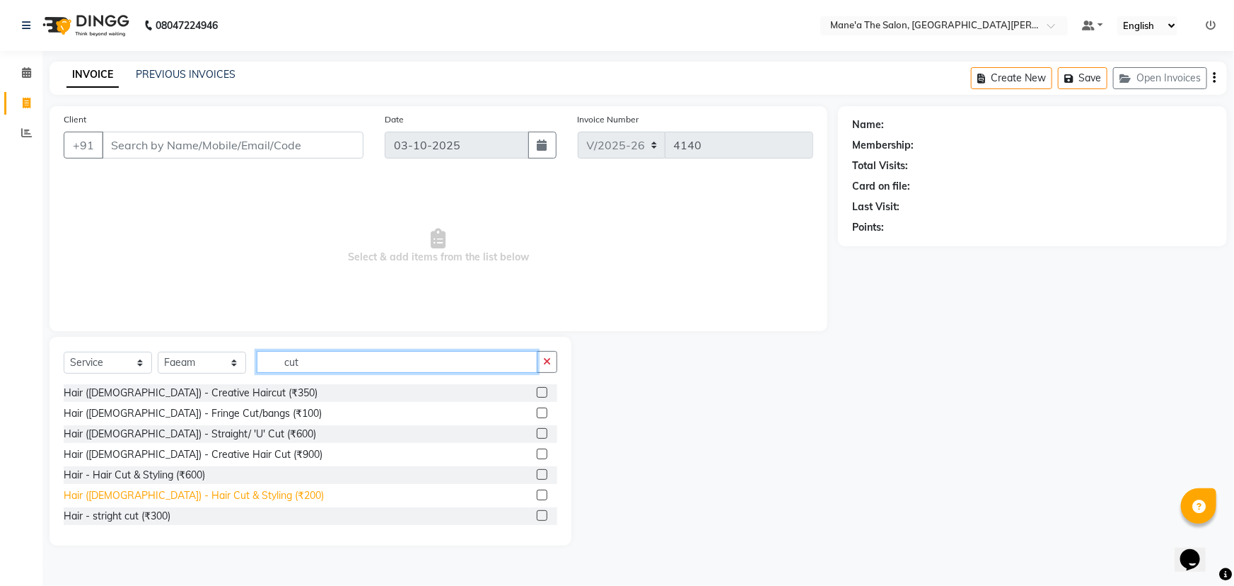
type input "cut"
click at [169, 498] on div "Hair ([DEMOGRAPHIC_DATA]) - Hair Cut & Styling (₹200)" at bounding box center [194, 495] width 260 height 15
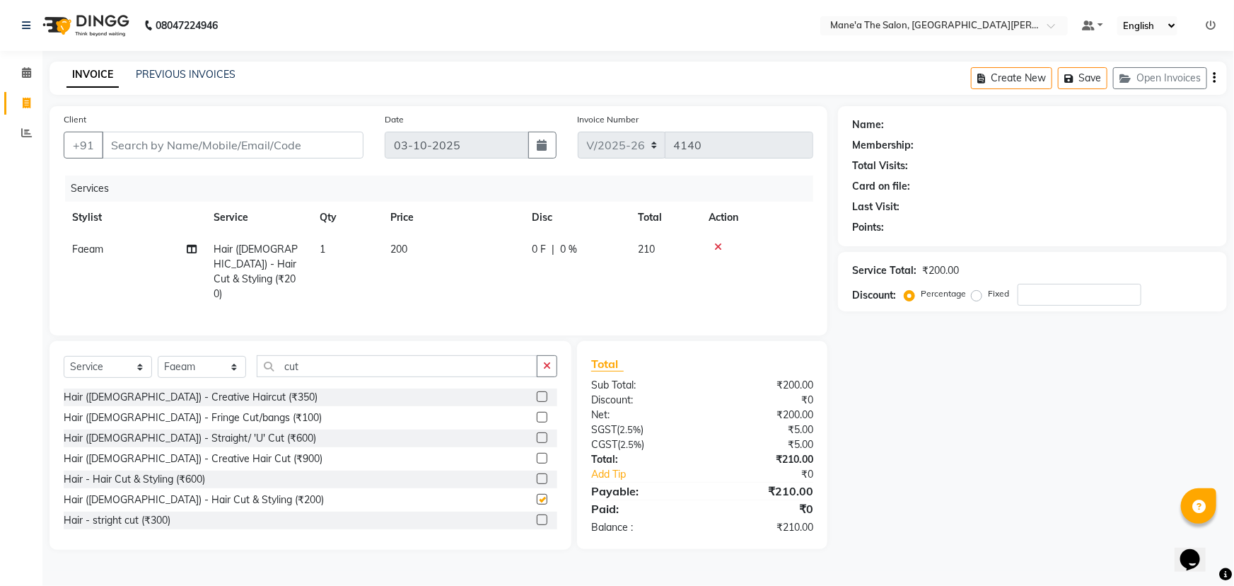
checkbox input "false"
click at [326, 370] on input "cut" at bounding box center [397, 366] width 281 height 22
type input "c"
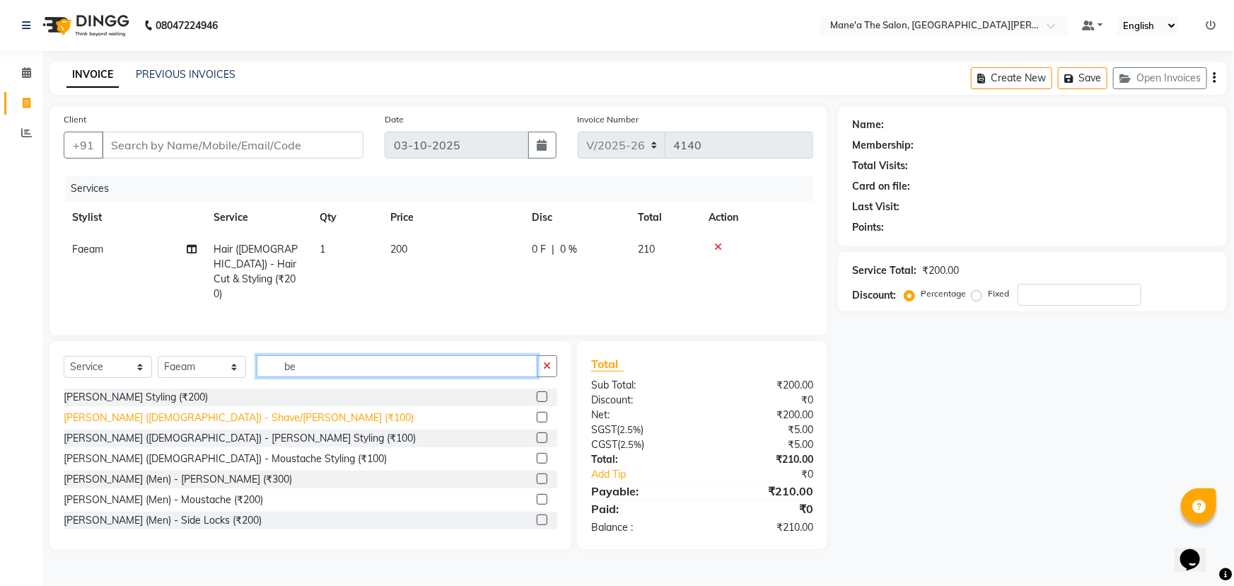
type input "be"
click at [147, 415] on div "[PERSON_NAME] ([DEMOGRAPHIC_DATA]) - Shave/[PERSON_NAME] (₹100)" at bounding box center [239, 417] width 350 height 15
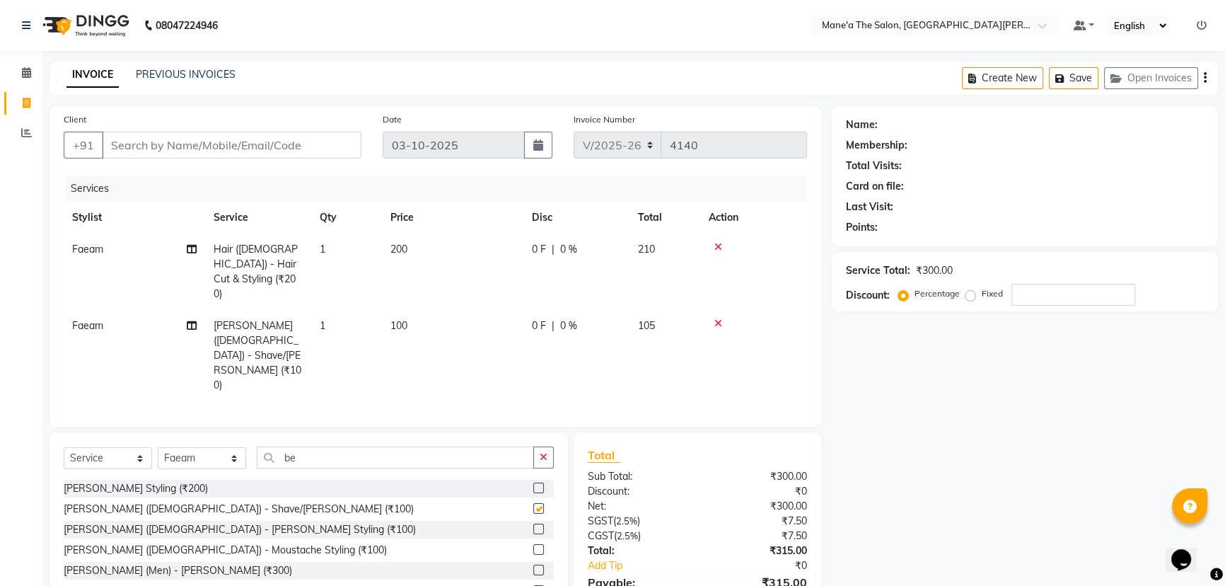
checkbox input "false"
click at [257, 138] on input "Client" at bounding box center [232, 145] width 260 height 27
type input "9"
type input "0"
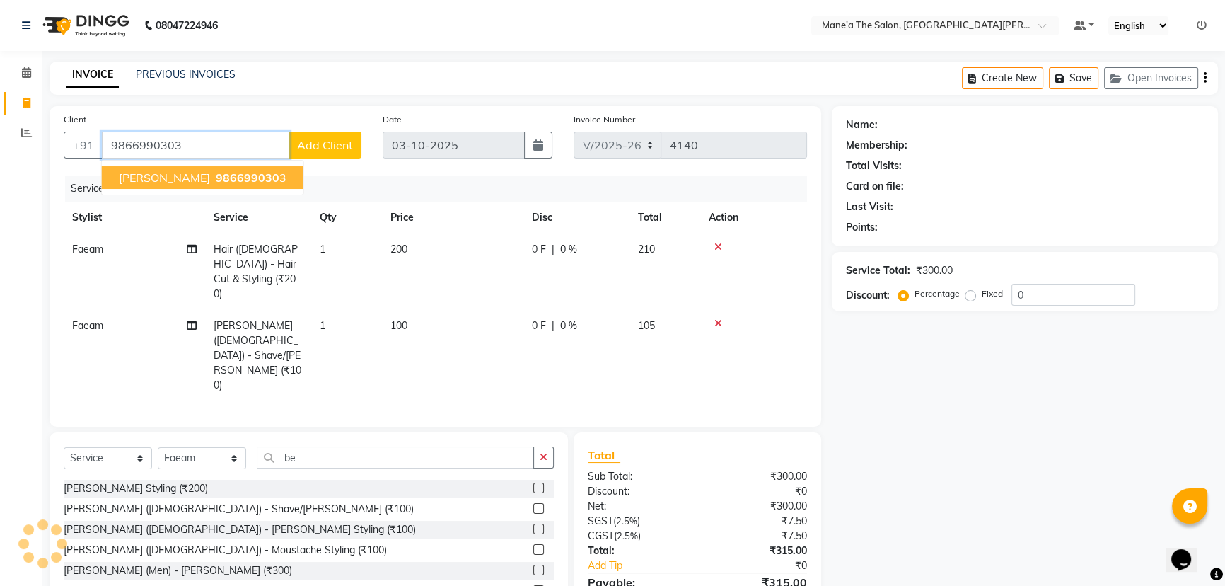
type input "9866990303"
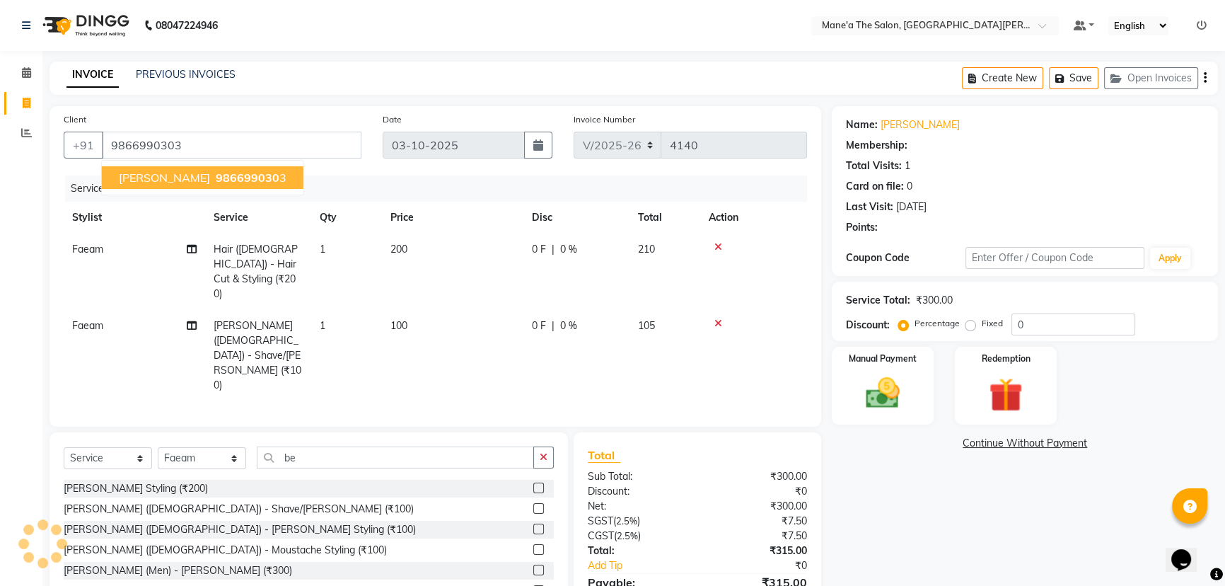
select select "1: Object"
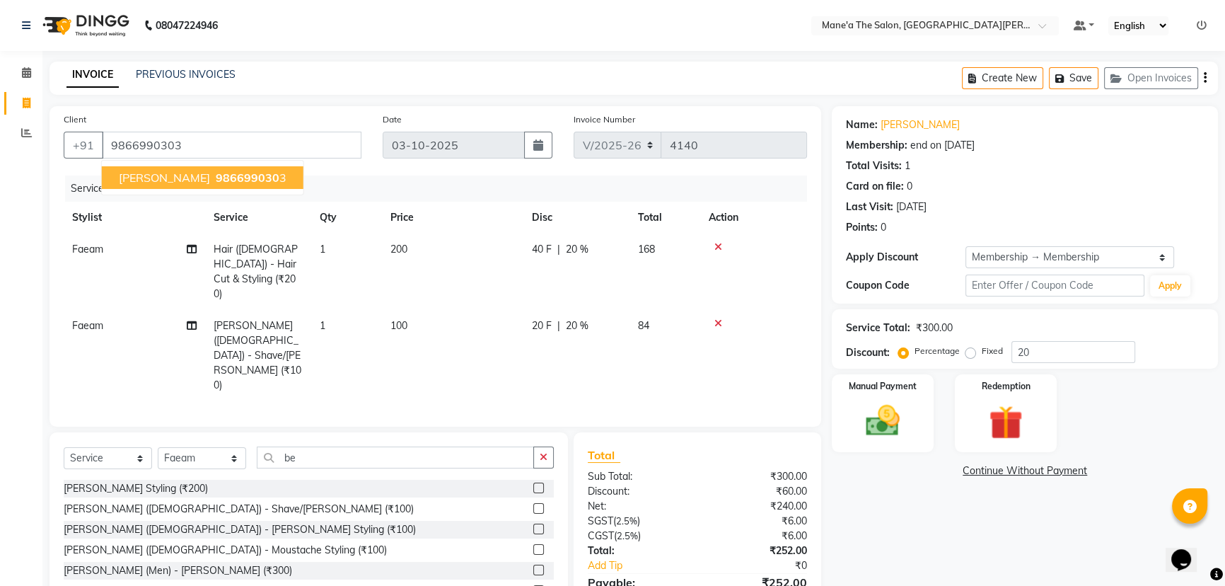
click at [234, 173] on span "986699030" at bounding box center [248, 177] width 64 height 14
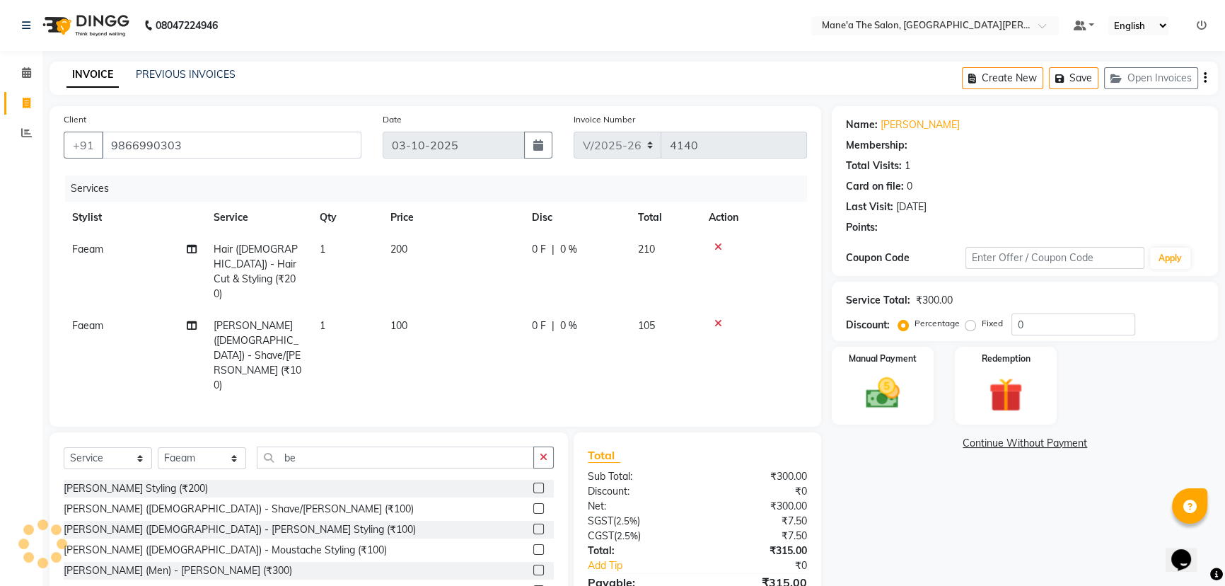
type input "20"
select select "1: Object"
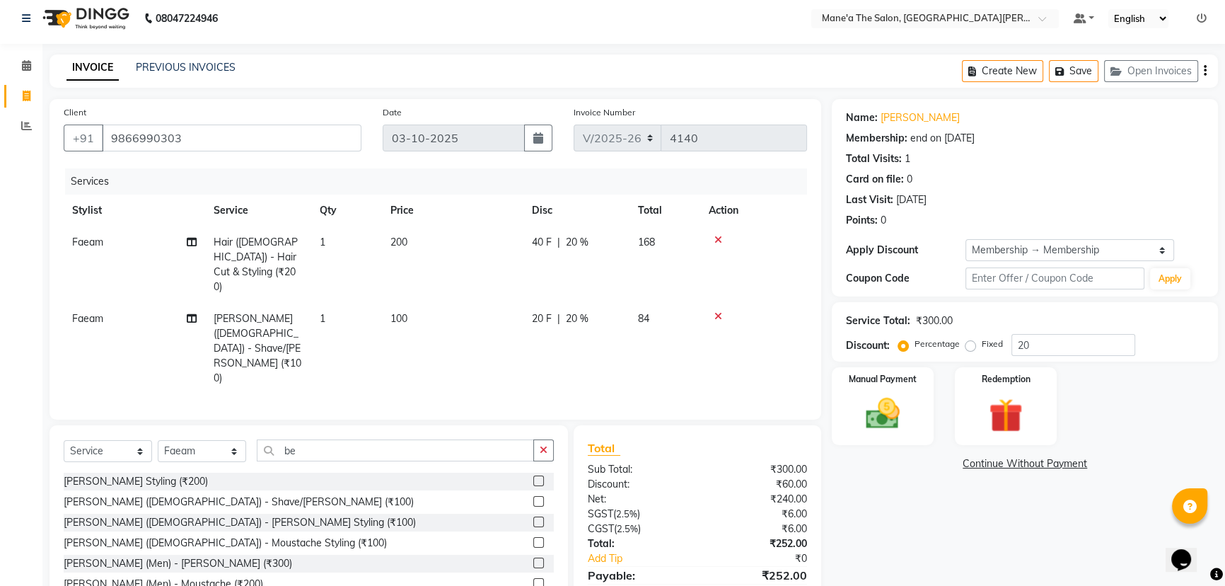
scroll to position [12, 0]
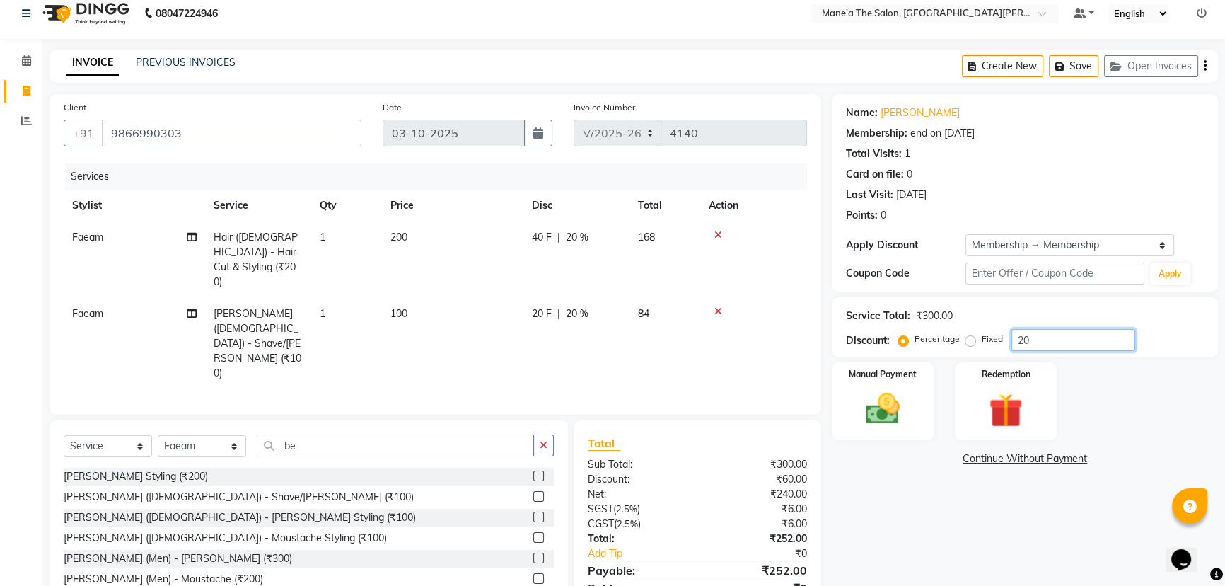
click at [1038, 337] on input "20" at bounding box center [1074, 340] width 124 height 22
type input "2"
type input "10"
drag, startPoint x: 857, startPoint y: 416, endPoint x: 891, endPoint y: 423, distance: 34.7
click at [858, 416] on img at bounding box center [883, 408] width 57 height 40
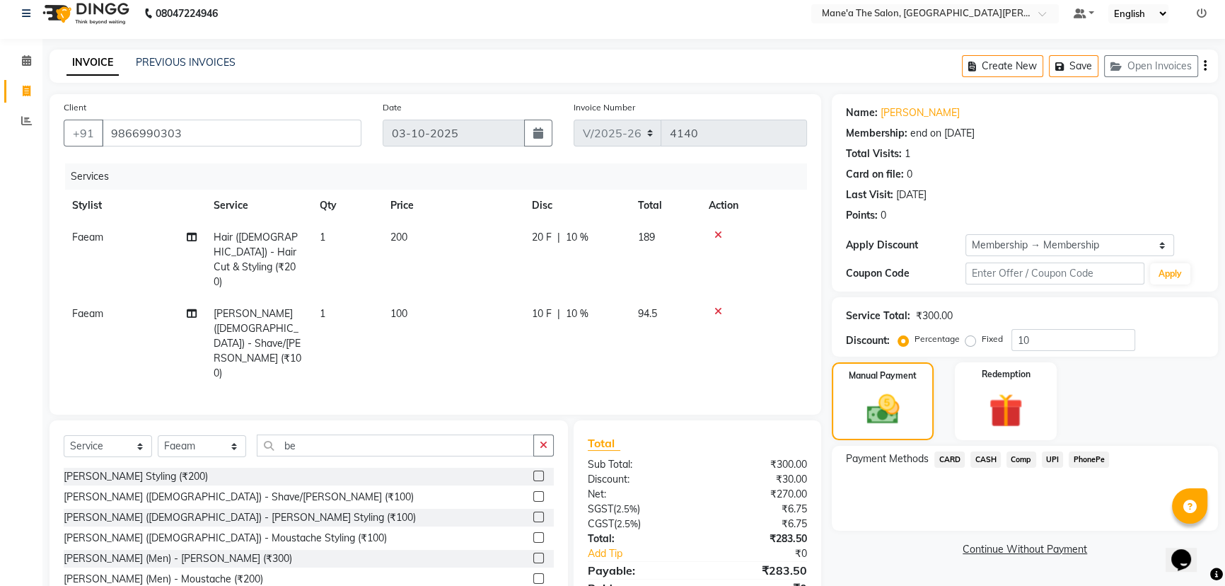
click at [1077, 453] on span "PhonePe" at bounding box center [1089, 459] width 40 height 16
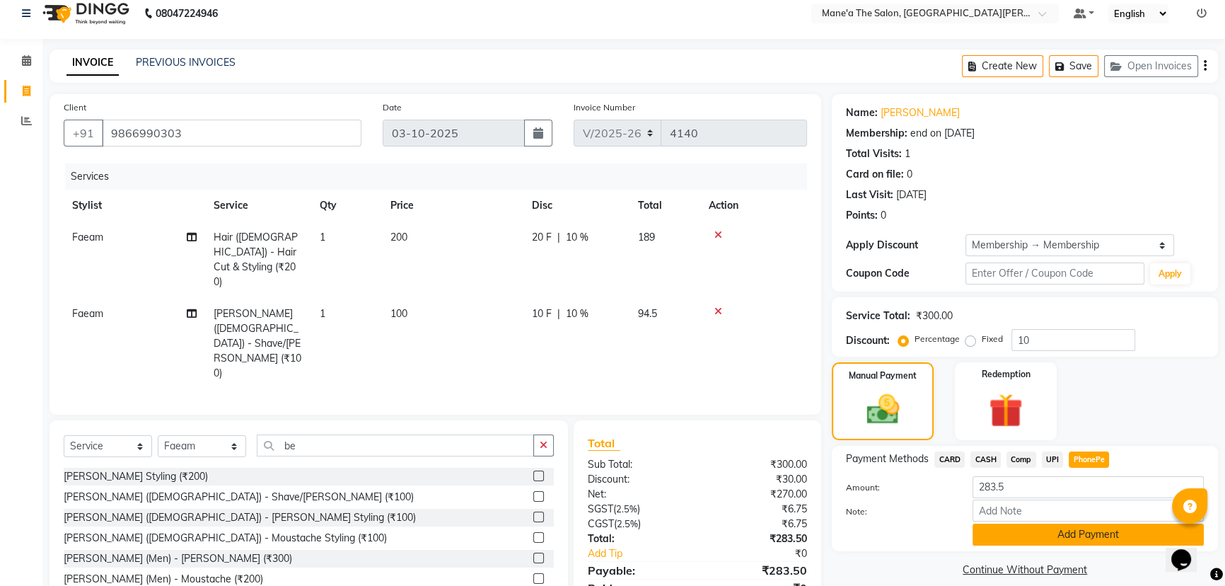
click at [990, 540] on button "Add Payment" at bounding box center [1088, 534] width 231 height 22
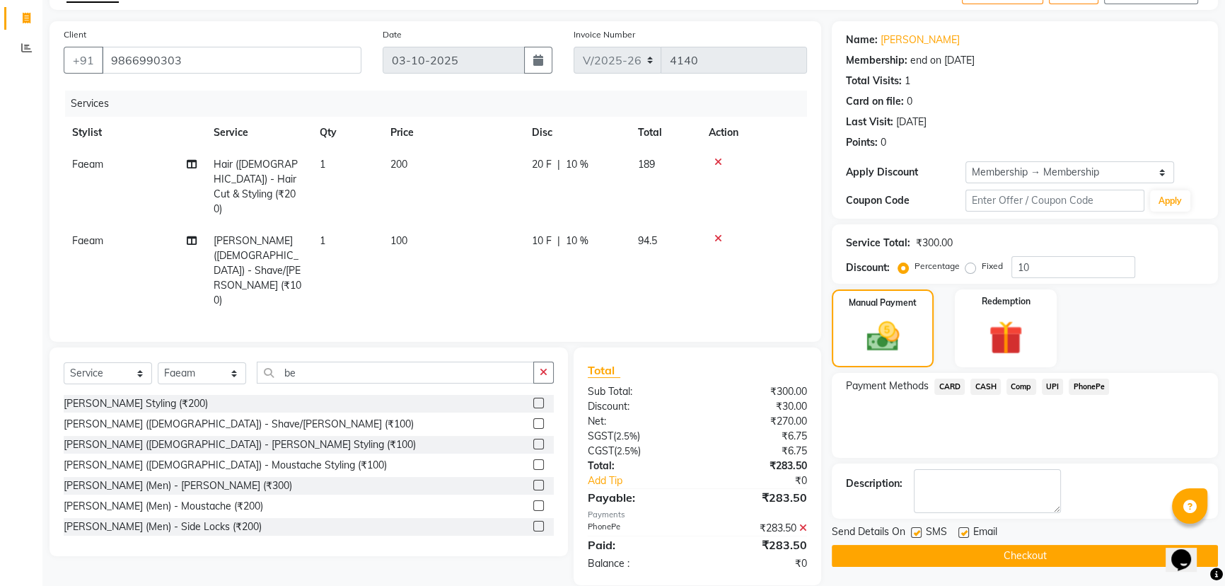
scroll to position [86, 0]
click at [972, 548] on button "Checkout" at bounding box center [1025, 555] width 386 height 22
